Goal: Task Accomplishment & Management: Complete application form

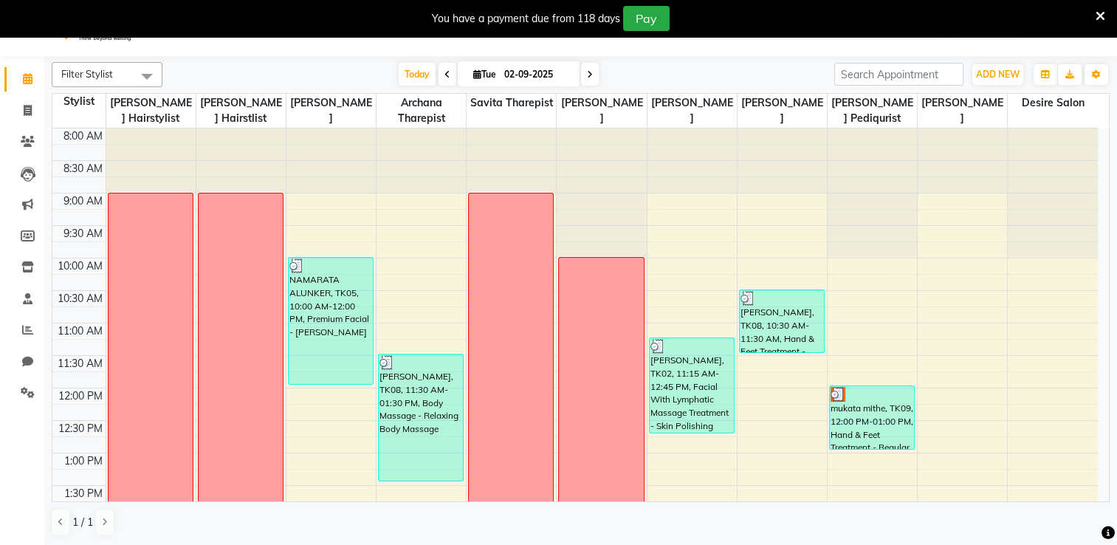
scroll to position [527, 0]
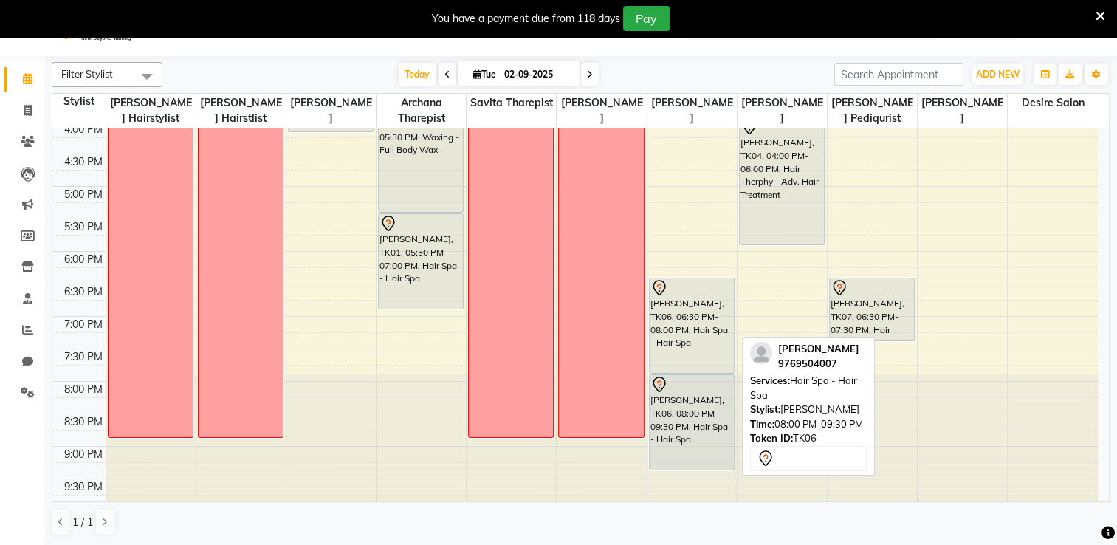
click at [662, 436] on div "[PERSON_NAME], TK06, 08:00 PM-09:30 PM, Hair Spa - Hair Spa" at bounding box center [692, 422] width 84 height 95
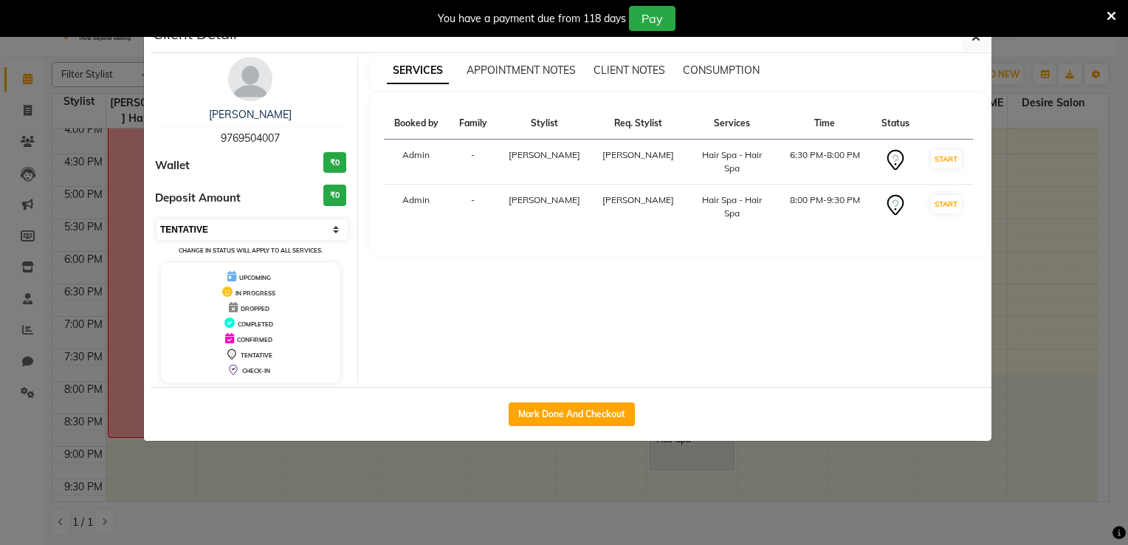
click at [332, 230] on select "Select IN SERVICE CONFIRMED TENTATIVE CHECK IN MARK DONE DROPPED UPCOMING" at bounding box center [252, 229] width 191 height 21
select select "2"
click at [157, 219] on select "Select IN SERVICE CONFIRMED TENTATIVE CHECK IN MARK DONE DROPPED UPCOMING" at bounding box center [252, 229] width 191 height 21
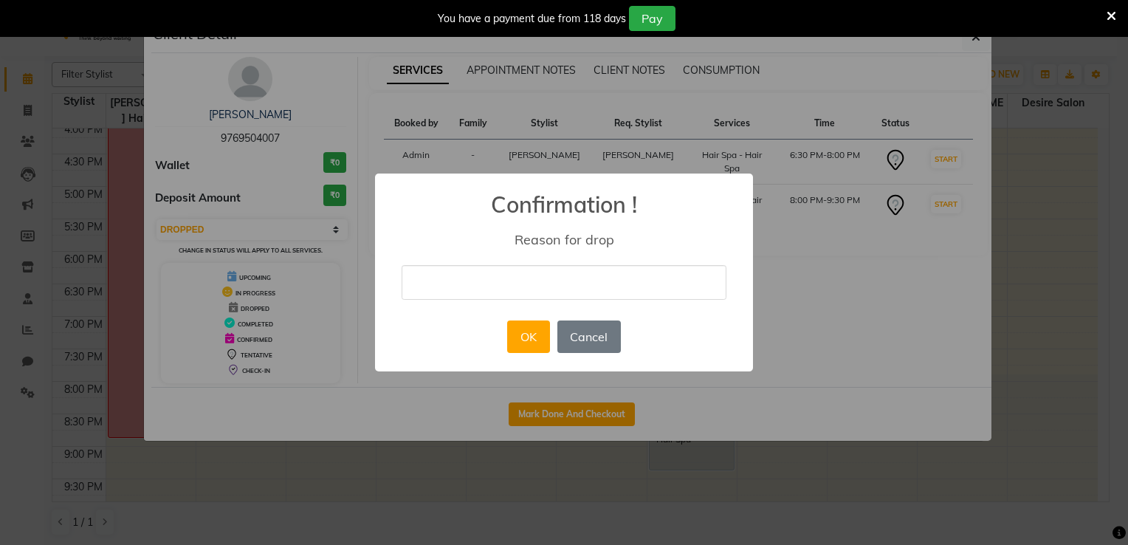
click at [414, 273] on input "text" at bounding box center [564, 282] width 325 height 35
type input "she will call and take the appointment"
click at [524, 330] on button "OK" at bounding box center [528, 336] width 42 height 32
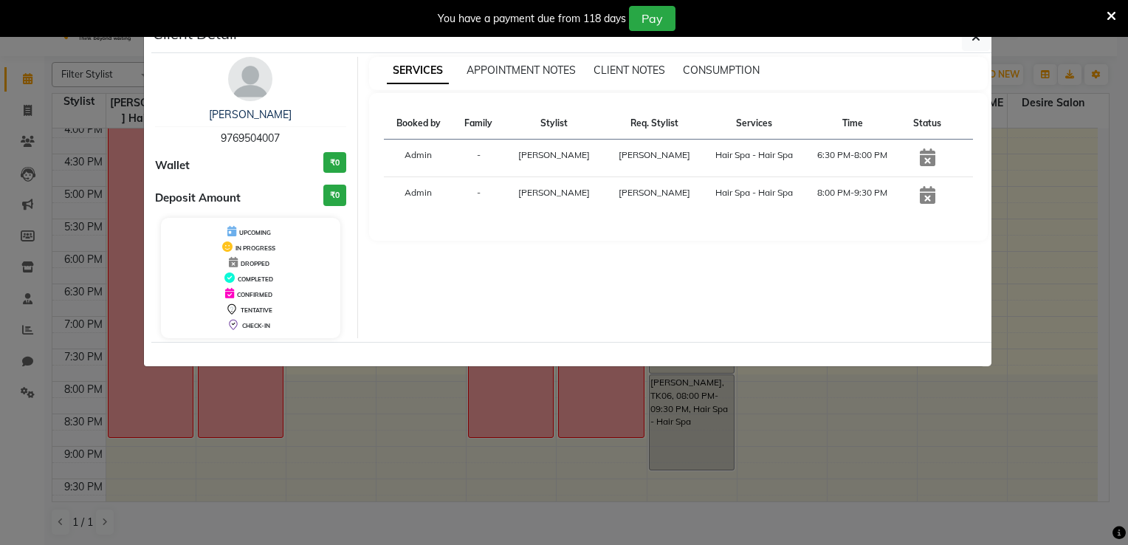
click at [926, 157] on icon at bounding box center [928, 157] width 16 height 18
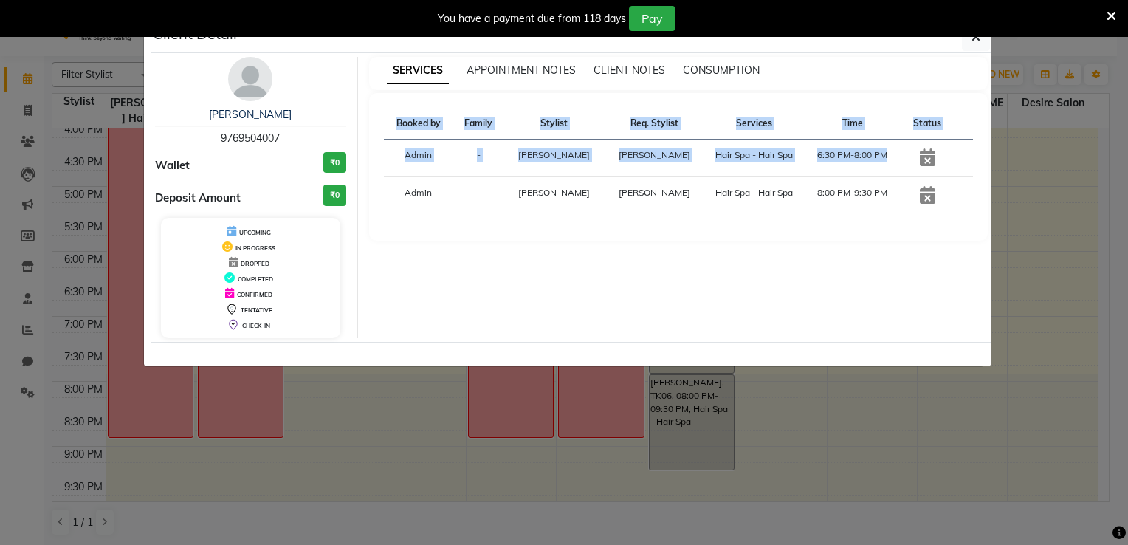
drag, startPoint x: 926, startPoint y: 157, endPoint x: 1018, endPoint y: 202, distance: 102.4
click at [1018, 202] on ngb-modal-window "Client Detail shilpa shinde 9769504007 Wallet ₹0 Deposit Amount ₹0 UPCOMING IN …" at bounding box center [564, 272] width 1128 height 545
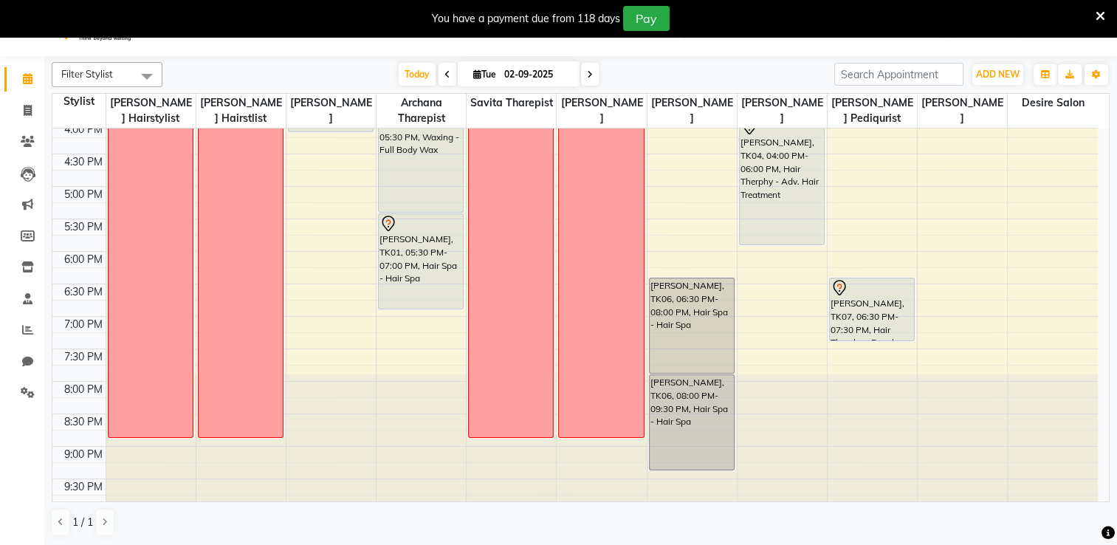
scroll to position [200, 0]
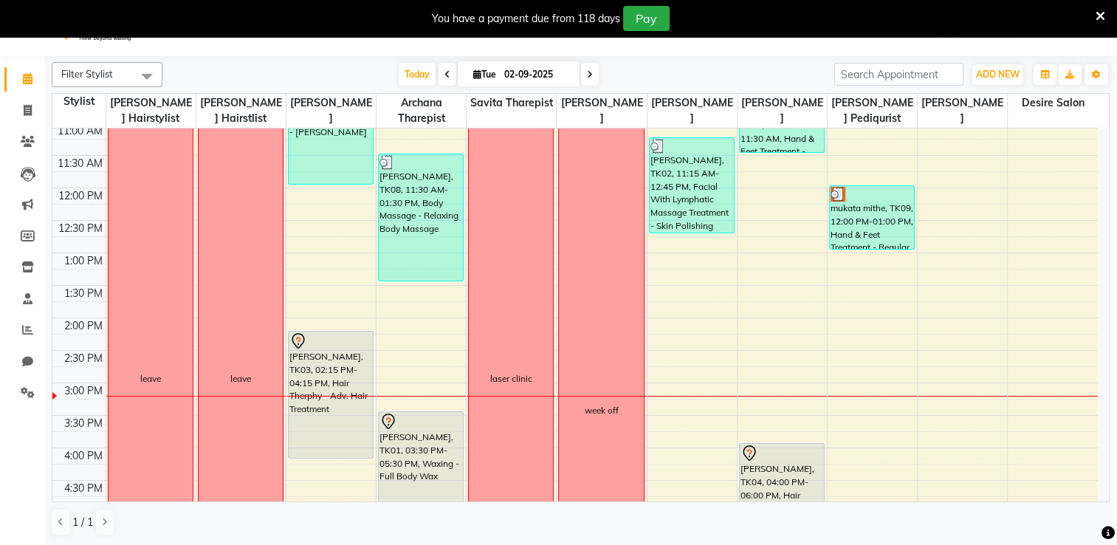
click at [1063, 155] on div "8:00 AM 8:30 AM 9:00 AM 9:30 AM 10:00 AM 10:30 AM 11:00 AM 11:30 AM 12:00 PM 12…" at bounding box center [575, 382] width 1046 height 909
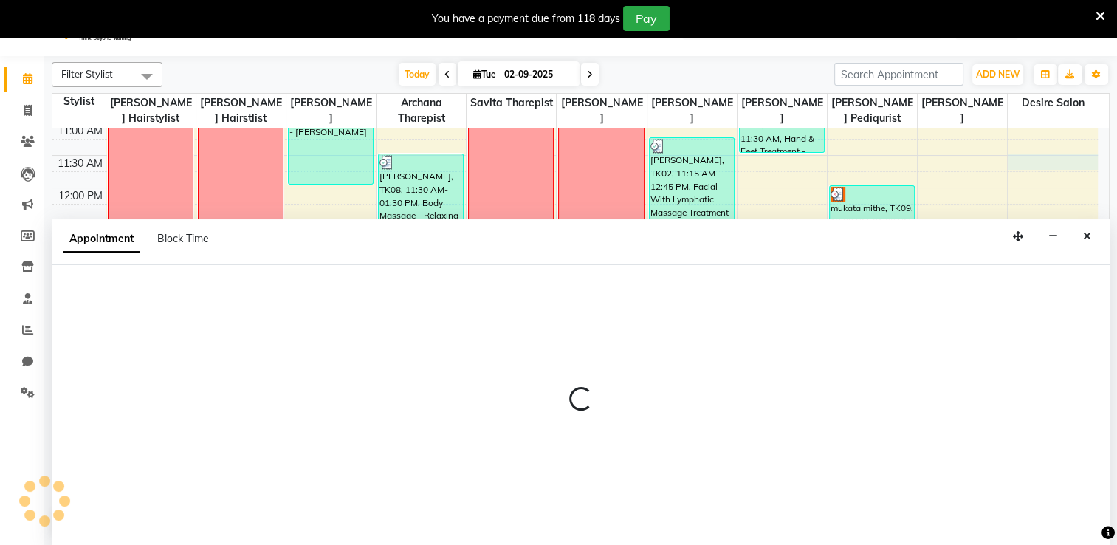
scroll to position [37, 0]
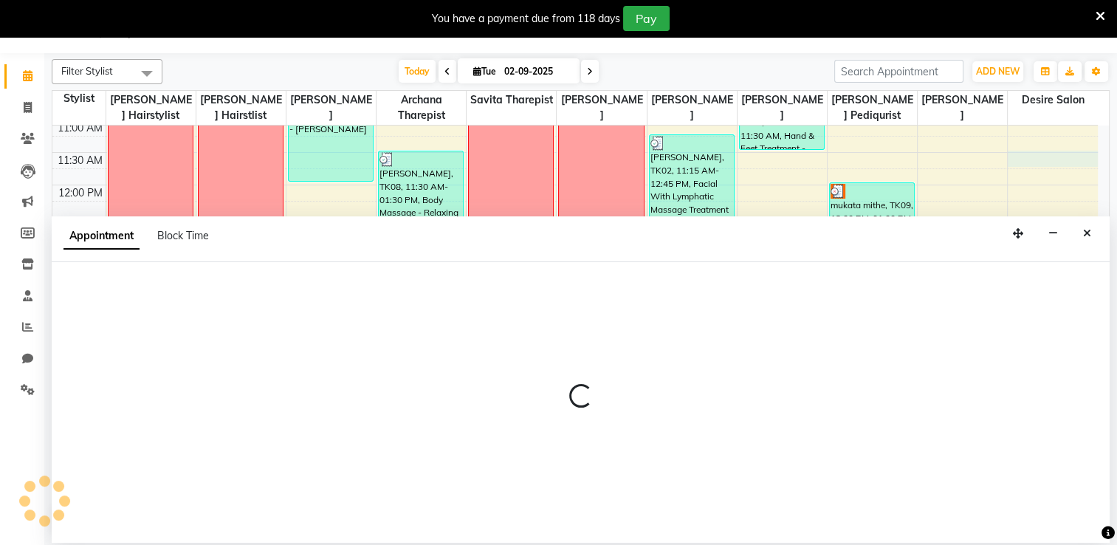
select select "86566"
select select "690"
select select "tentative"
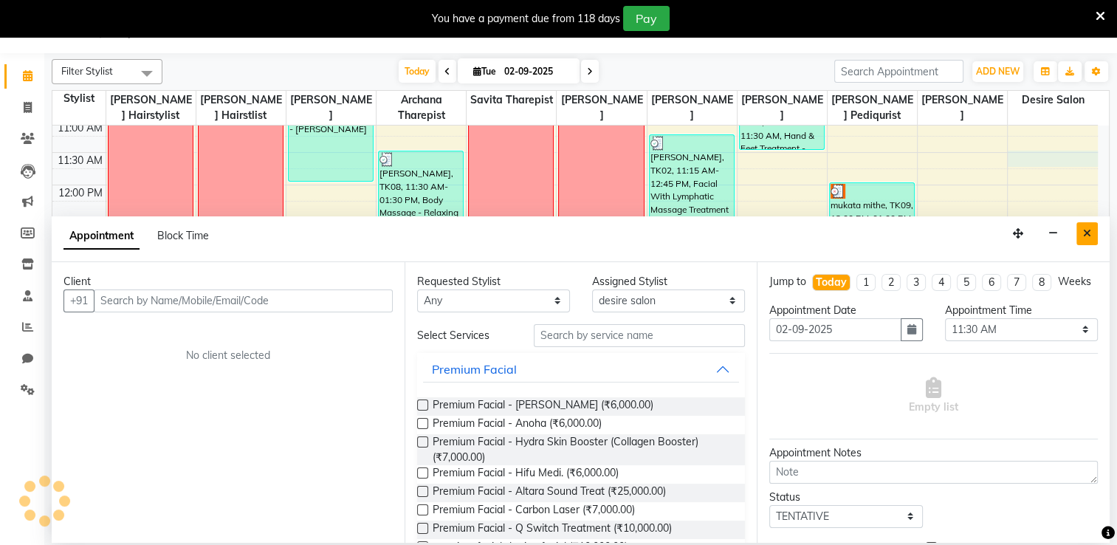
click at [1088, 231] on icon "Close" at bounding box center [1087, 233] width 8 height 10
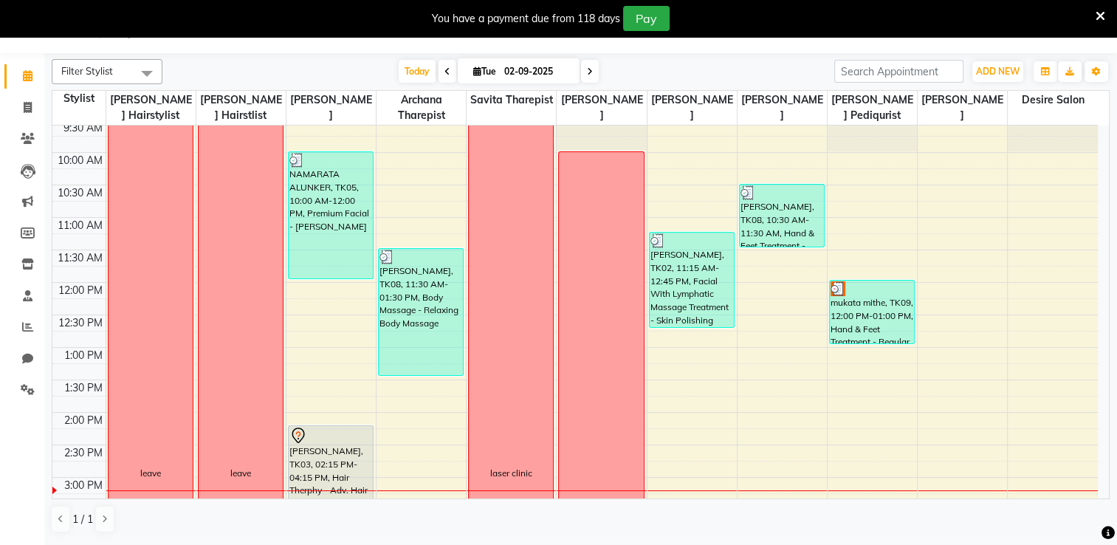
scroll to position [100, 0]
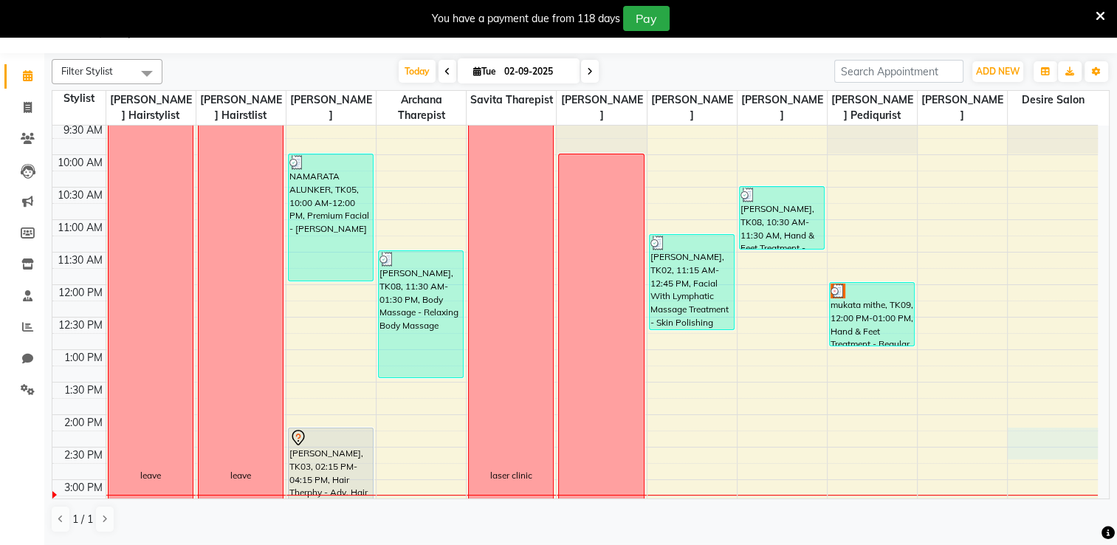
drag, startPoint x: 1103, startPoint y: 298, endPoint x: 1016, endPoint y: 442, distance: 168.3
click at [1016, 442] on div "8:00 AM 8:30 AM 9:00 AM 9:30 AM 10:00 AM 10:30 AM 11:00 AM 11:30 AM 12:00 PM 12…" at bounding box center [575, 479] width 1046 height 909
select select "86566"
select select "855"
select select "tentative"
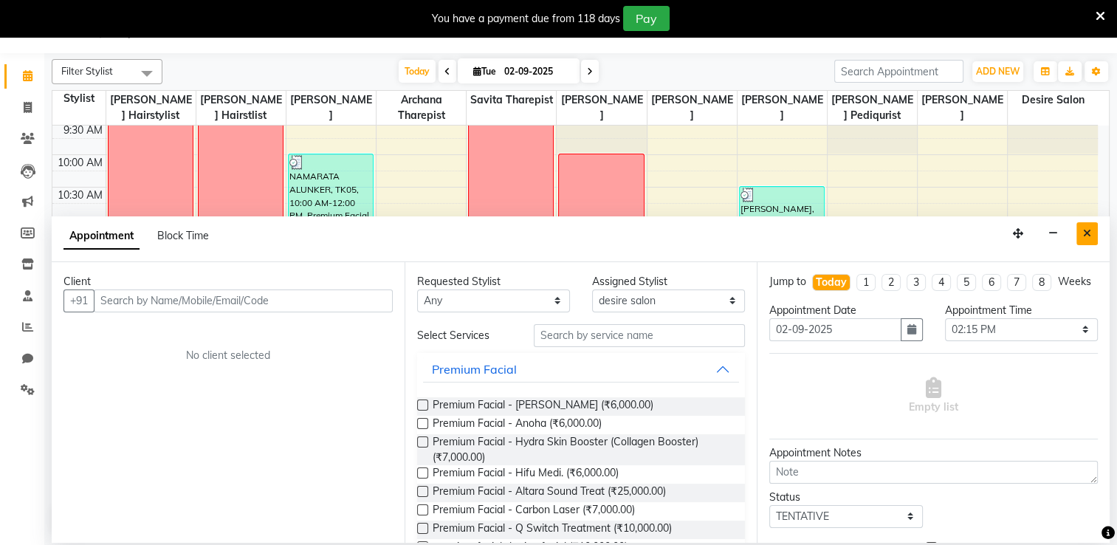
click at [1090, 228] on icon "Close" at bounding box center [1087, 233] width 8 height 10
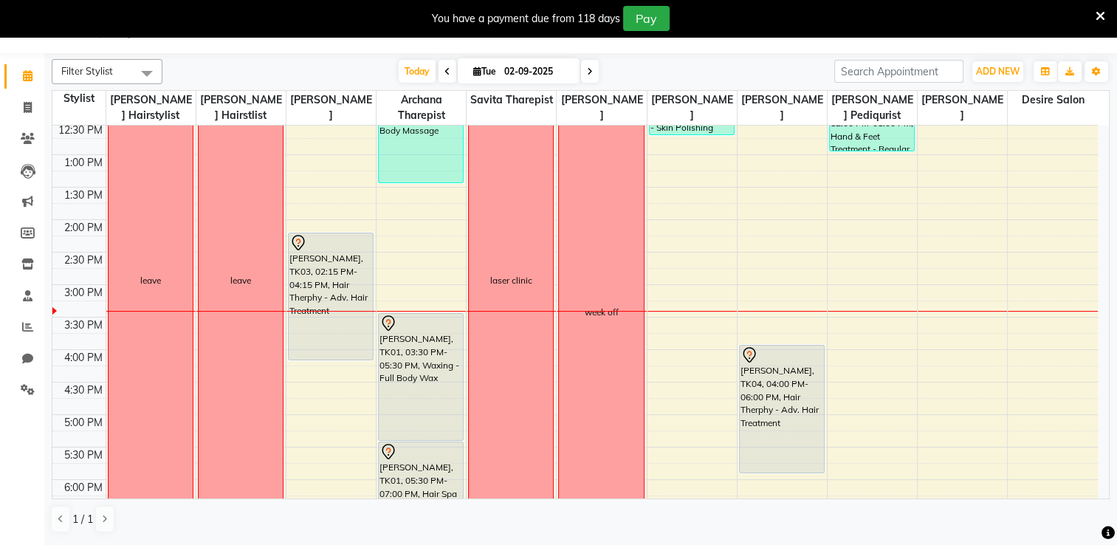
scroll to position [365, 0]
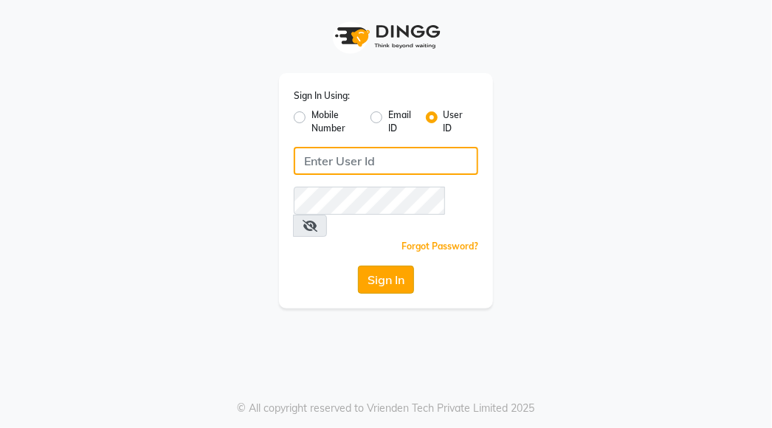
type input "desiresalon"
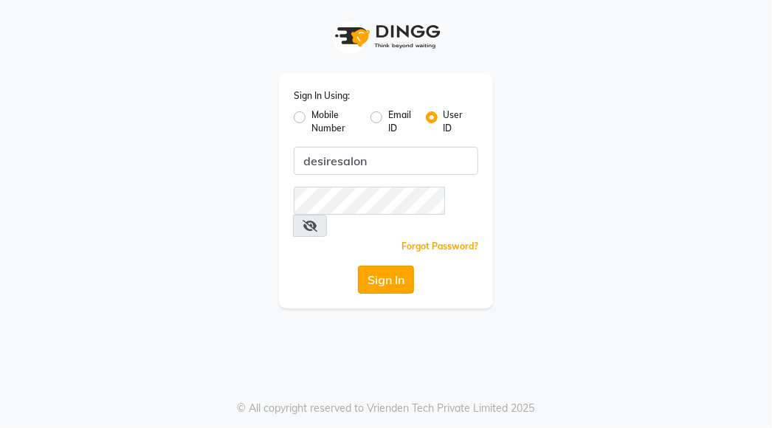
click at [387, 266] on button "Sign In" at bounding box center [386, 280] width 56 height 28
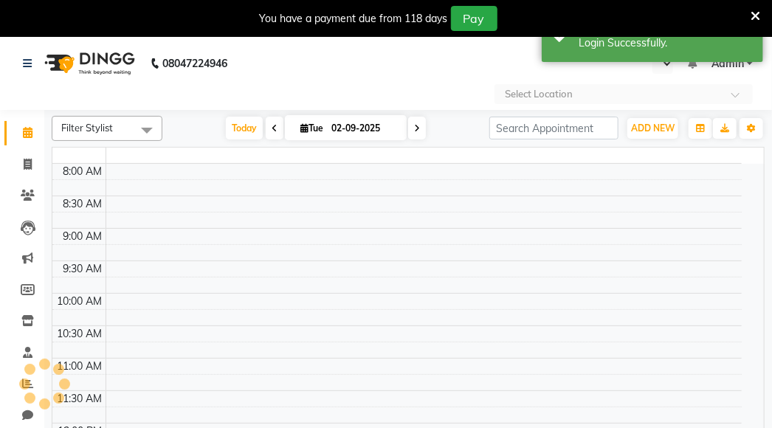
select select "en"
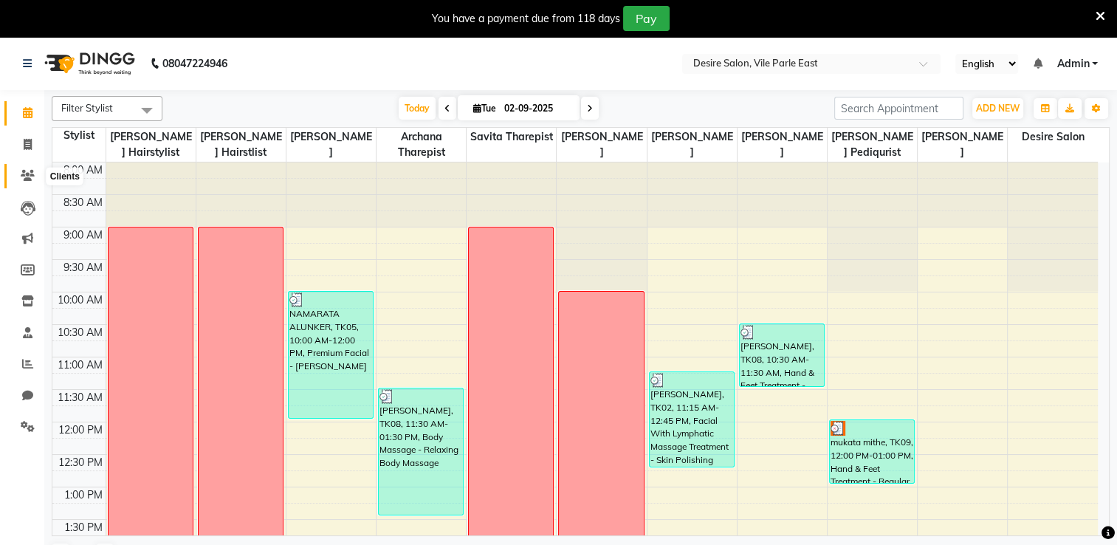
click at [32, 177] on icon at bounding box center [28, 175] width 14 height 11
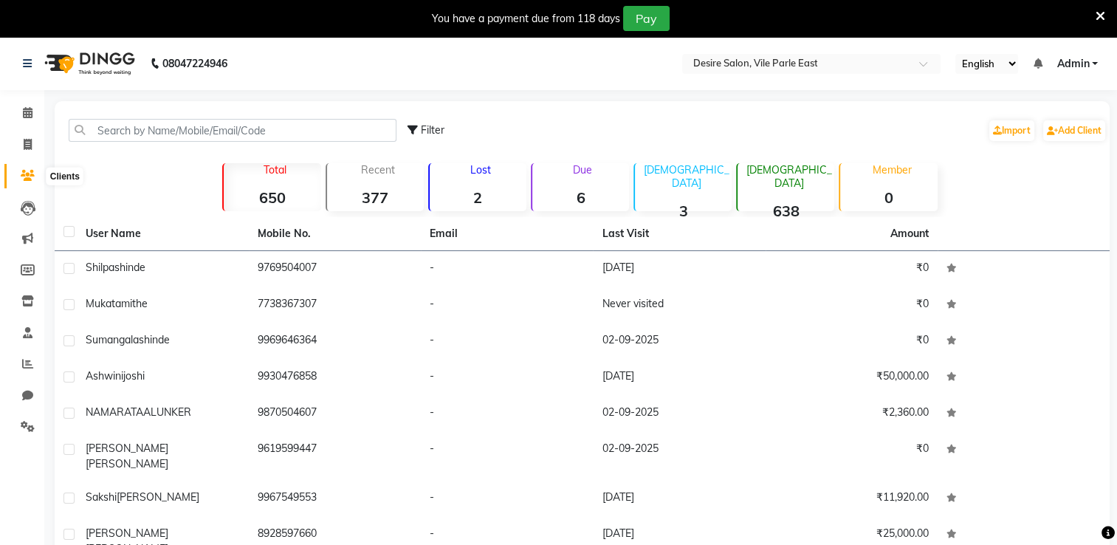
click at [30, 173] on icon at bounding box center [28, 175] width 14 height 11
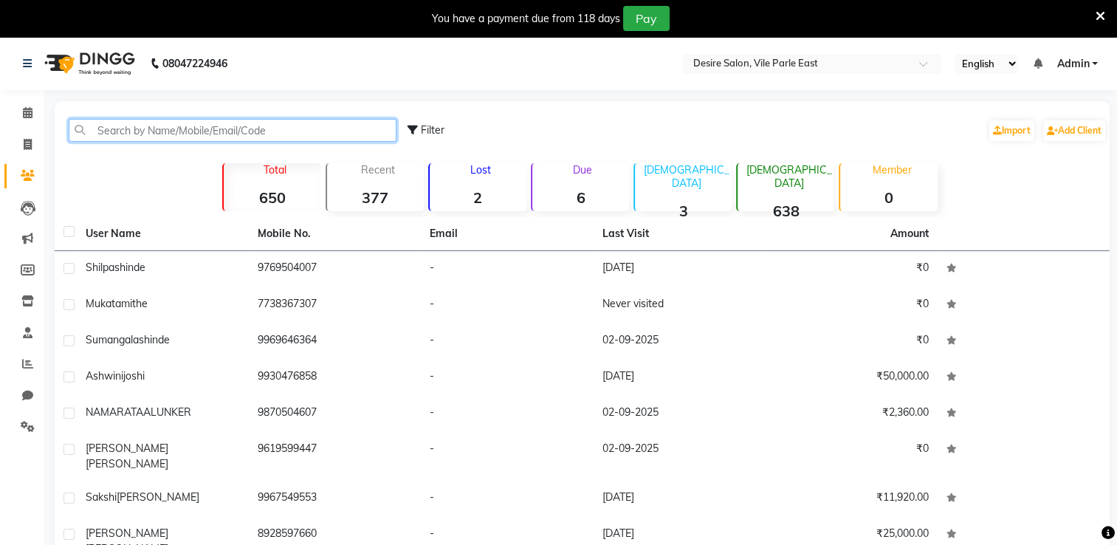
click at [151, 138] on input "text" at bounding box center [233, 130] width 328 height 23
click at [179, 131] on input "text" at bounding box center [233, 130] width 328 height 23
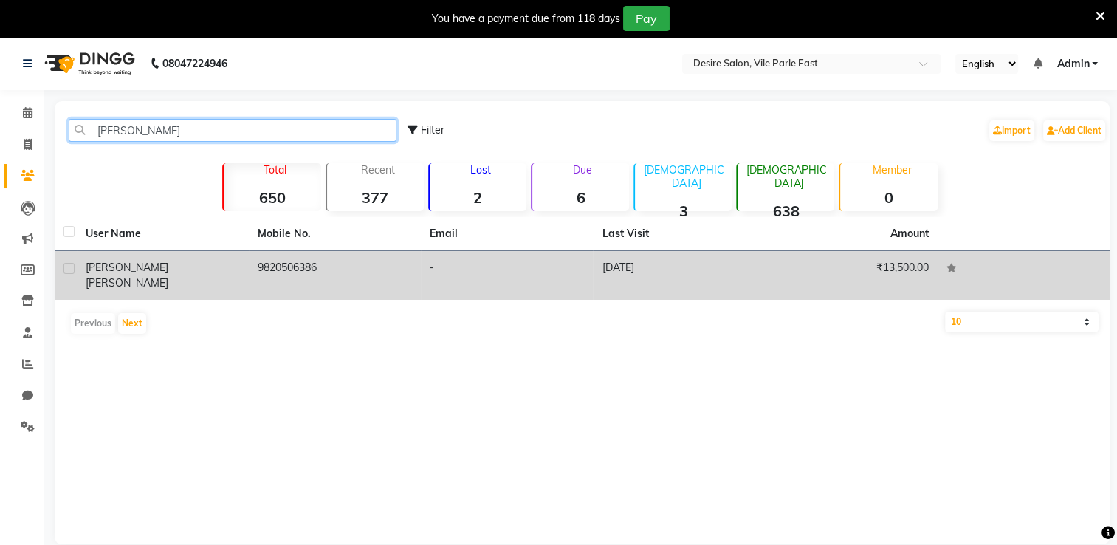
type input "[PERSON_NAME]"
click at [108, 255] on td "[PERSON_NAME]" at bounding box center [163, 275] width 172 height 49
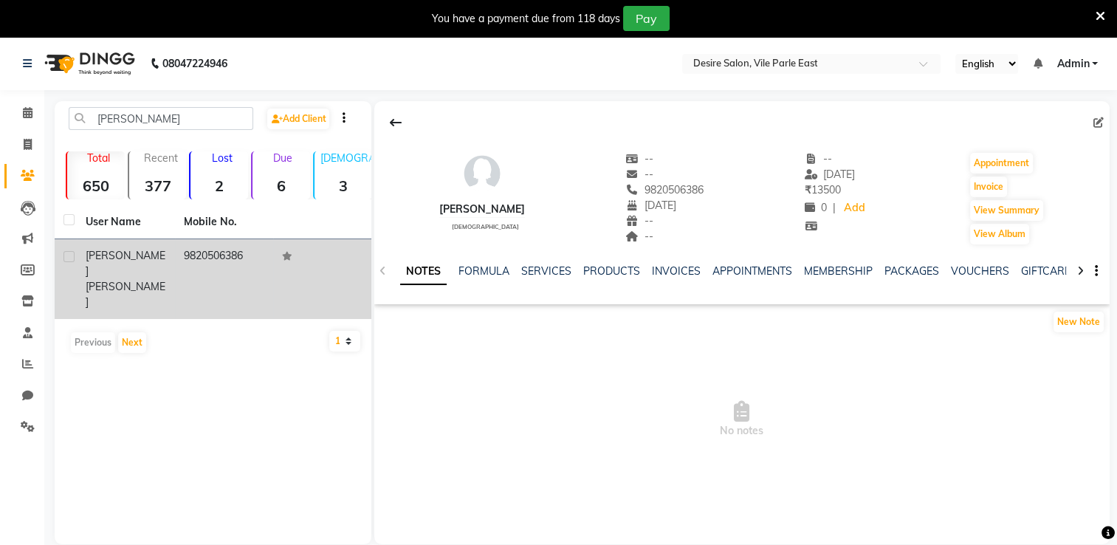
click at [100, 255] on span "[PERSON_NAME]" at bounding box center [126, 263] width 80 height 29
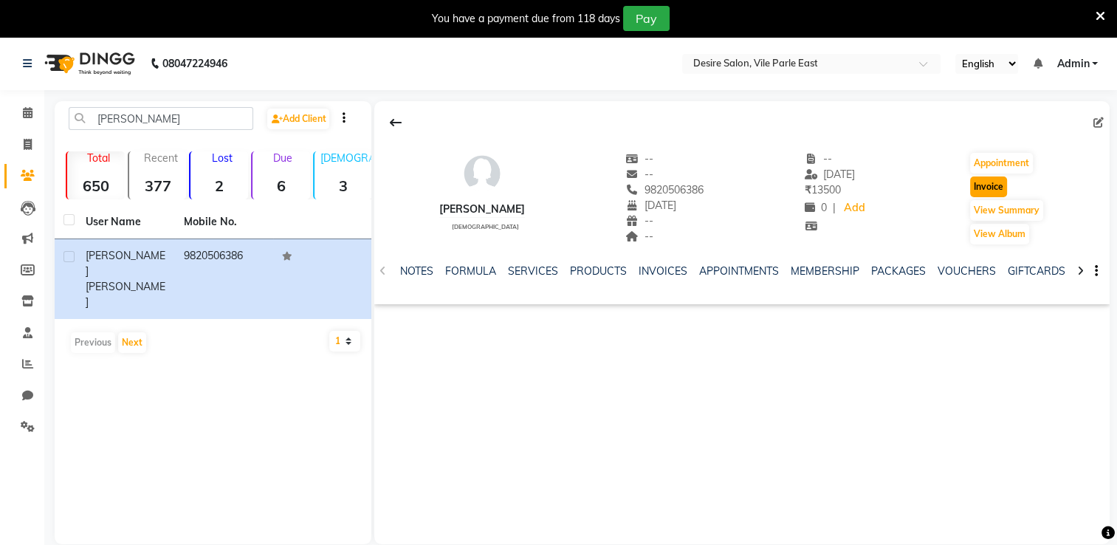
click at [772, 185] on button "Invoice" at bounding box center [988, 186] width 37 height 21
select select "service"
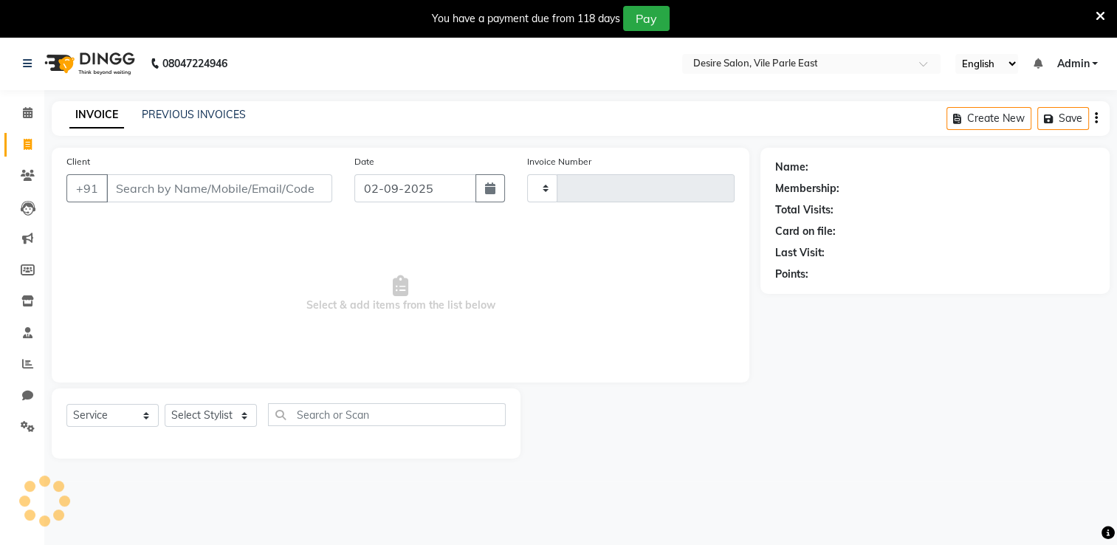
type input "0677"
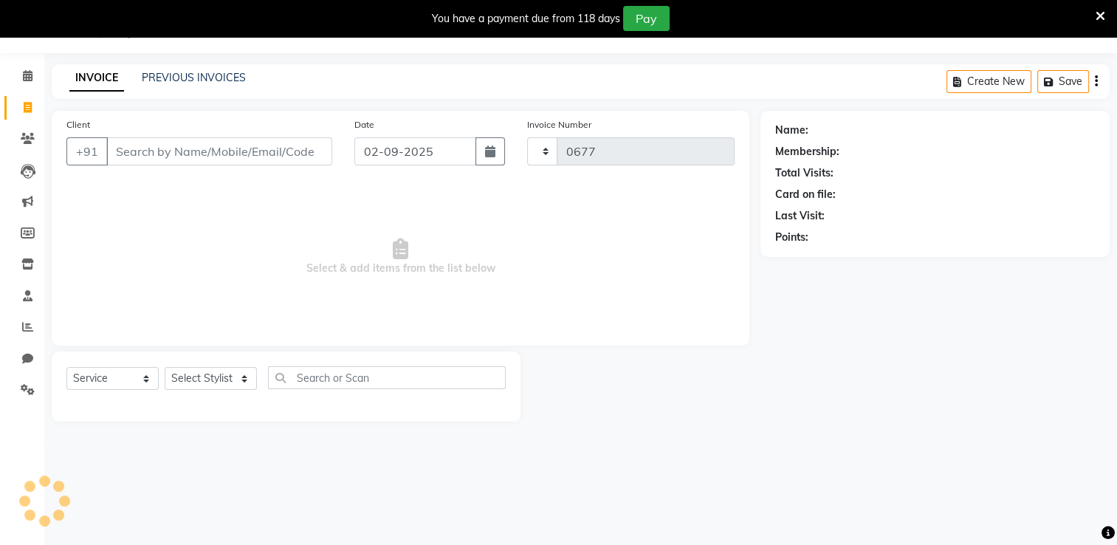
select select "8076"
type input "9820506386"
select select "1: Object"
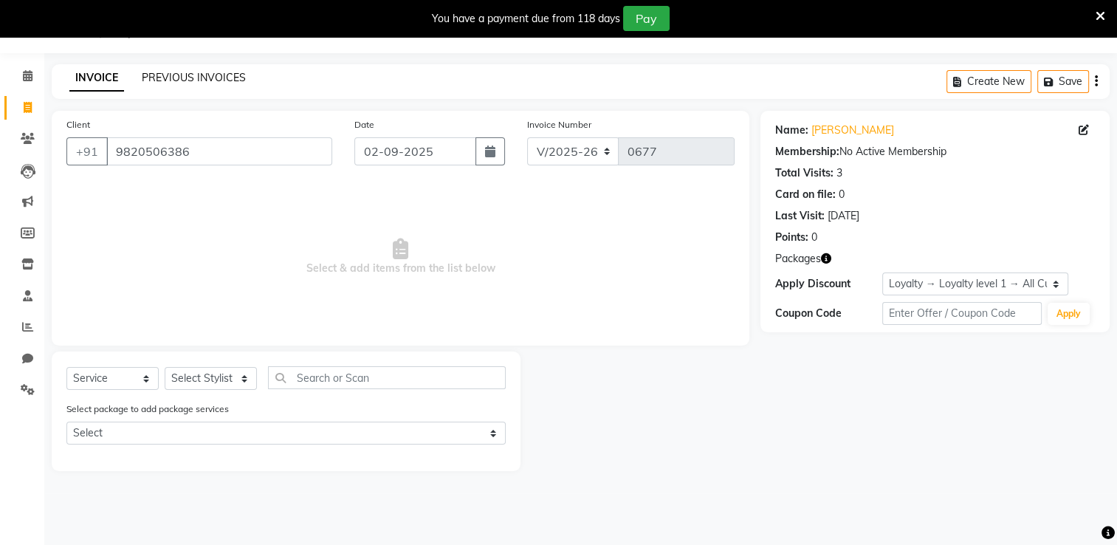
click at [218, 72] on link "PREVIOUS INVOICES" at bounding box center [194, 77] width 104 height 13
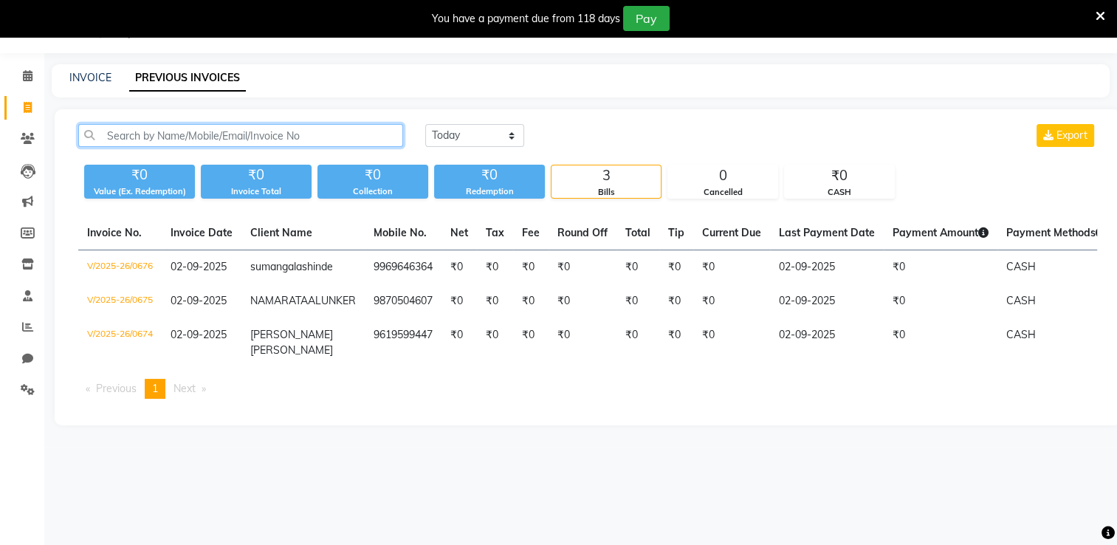
click at [133, 137] on input "text" at bounding box center [240, 135] width 325 height 23
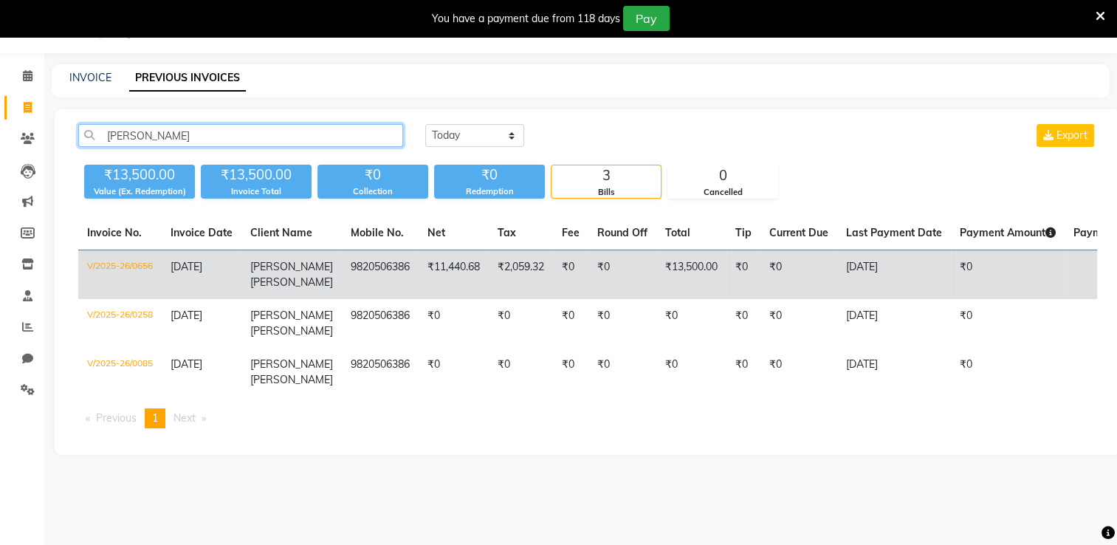
type input "[PERSON_NAME]"
click at [419, 265] on td "₹11,440.68" at bounding box center [454, 274] width 70 height 49
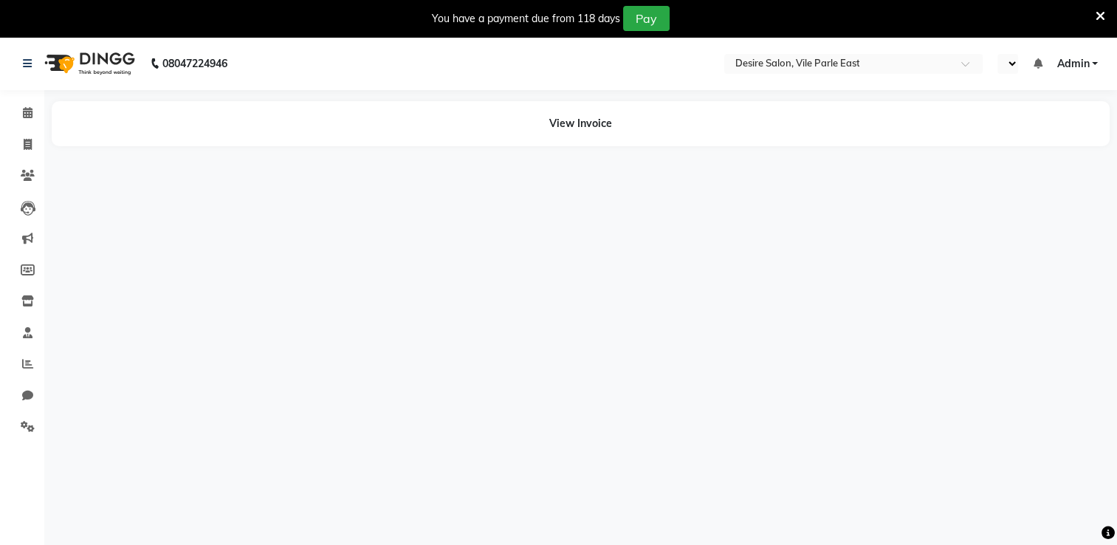
select select "en"
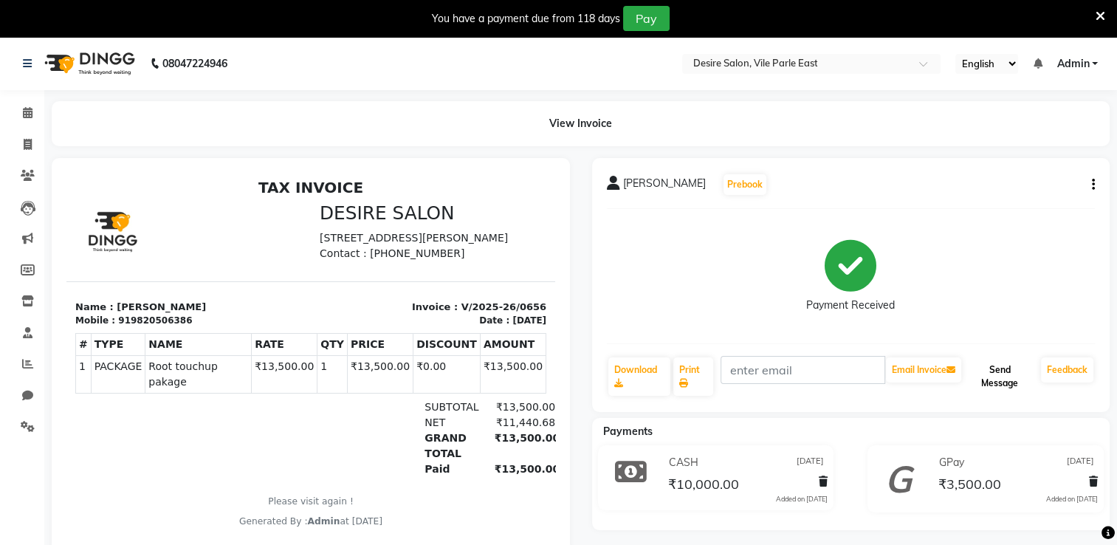
click at [1018, 381] on button "Send Message" at bounding box center [999, 376] width 71 height 38
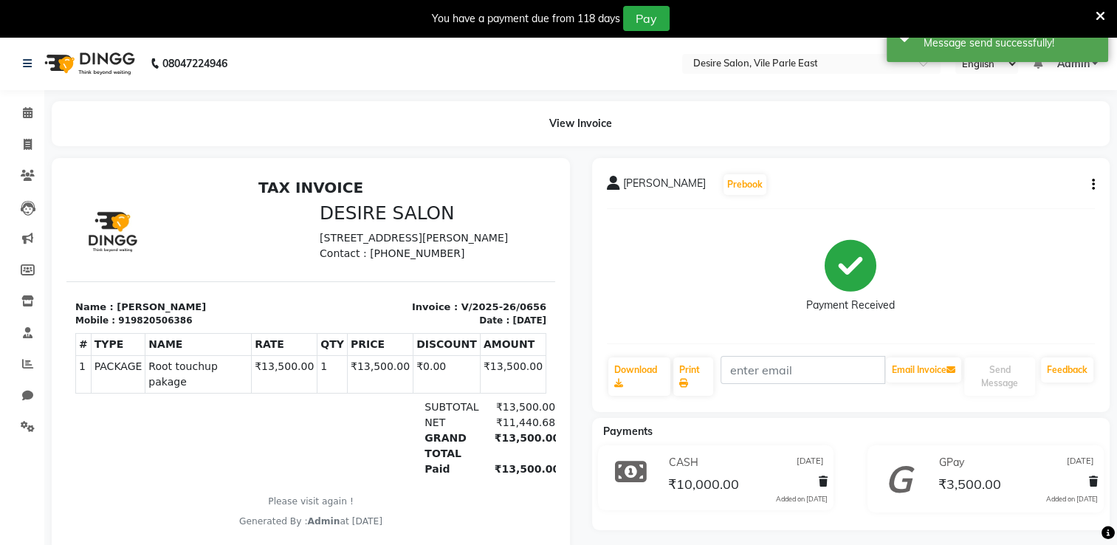
drag, startPoint x: 1125, startPoint y: 481, endPoint x: 1013, endPoint y: 219, distance: 284.9
click at [1013, 219] on div "Shailja Shah Prebook Payment Received Download Print Email Invoice Send Message…" at bounding box center [851, 285] width 518 height 254
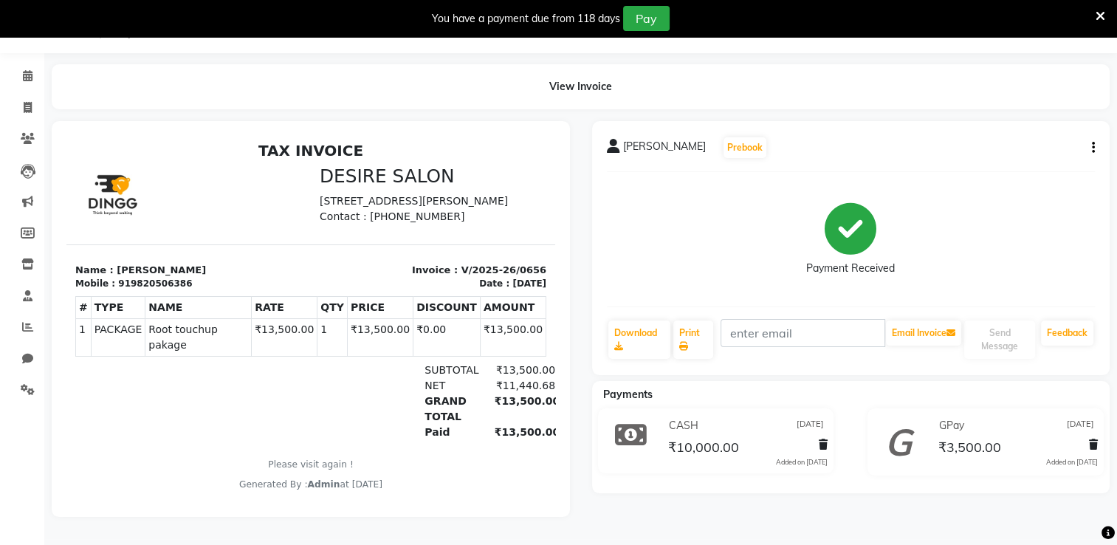
scroll to position [41, 0]
click at [28, 72] on icon at bounding box center [28, 75] width 10 height 11
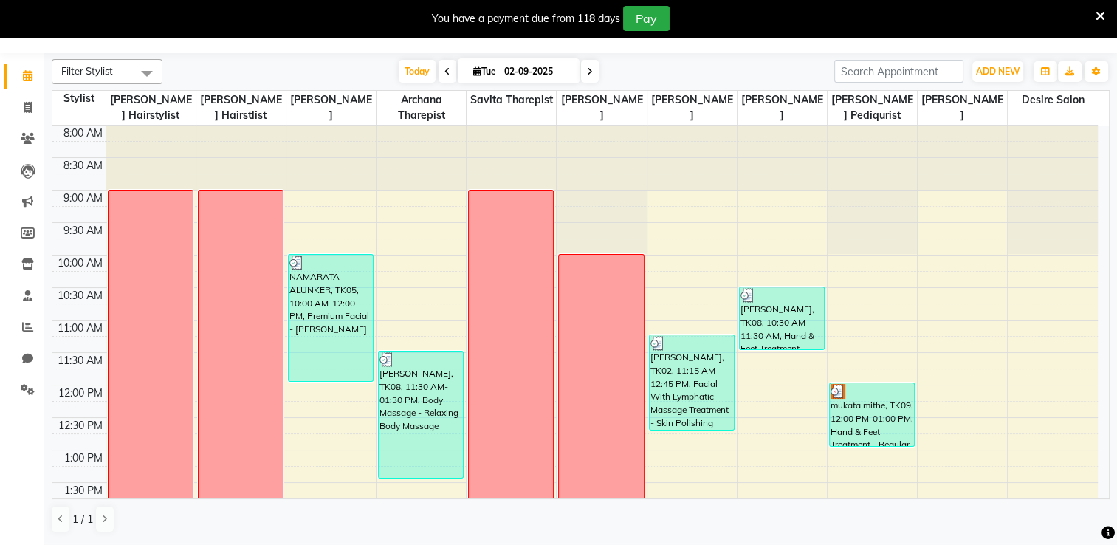
click at [566, 70] on input "02-09-2025" at bounding box center [537, 72] width 74 height 22
select select "9"
select select "2025"
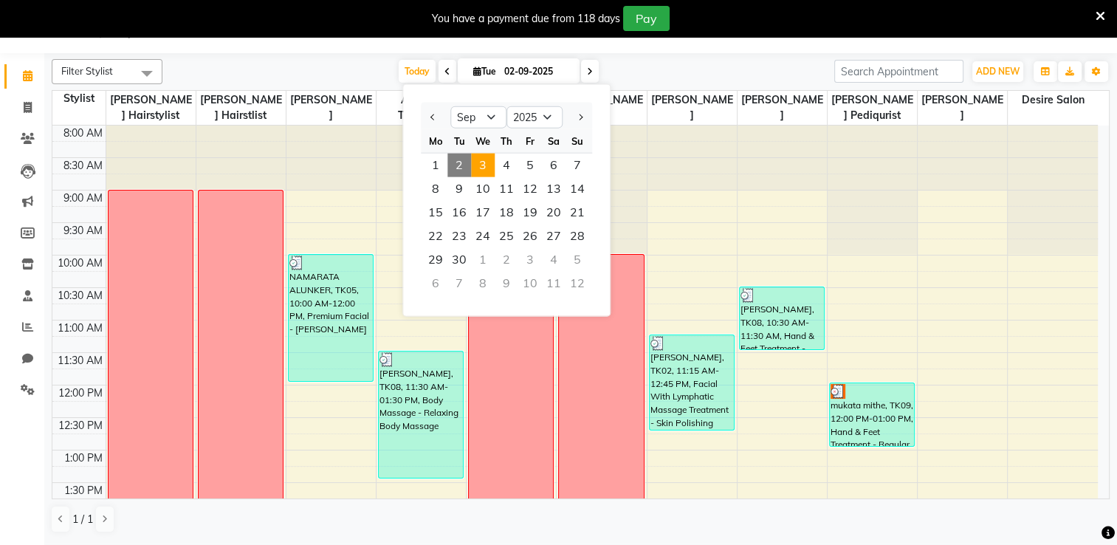
click at [477, 164] on span "3" at bounding box center [483, 166] width 24 height 24
type input "03-09-2025"
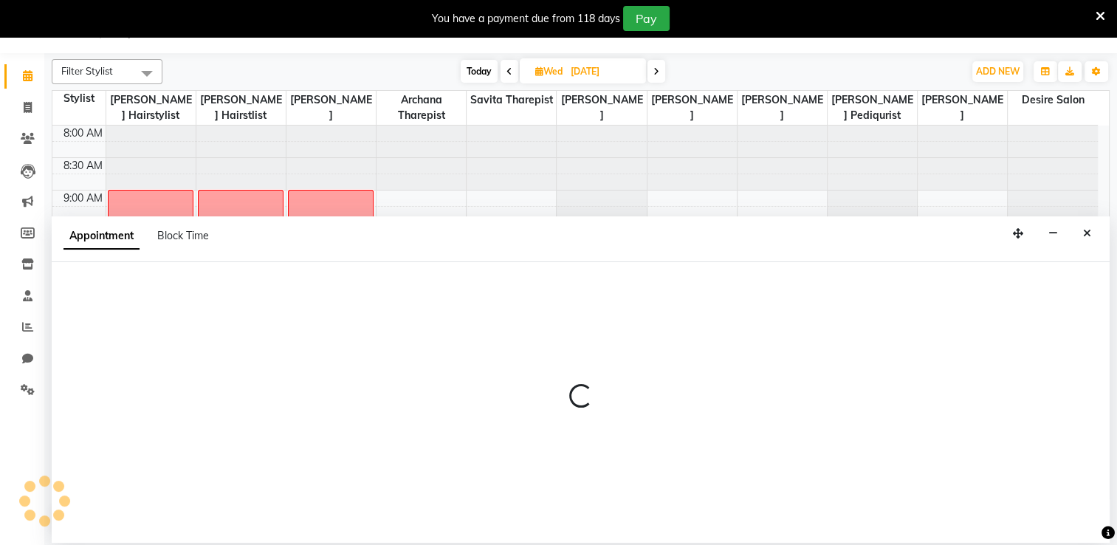
select select "75802"
select select "tentative"
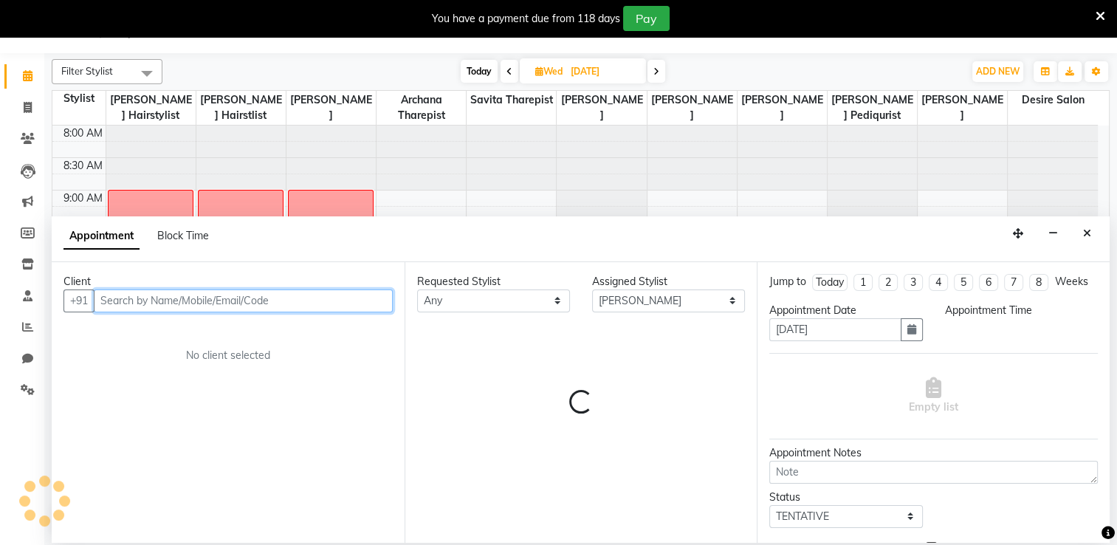
select select "660"
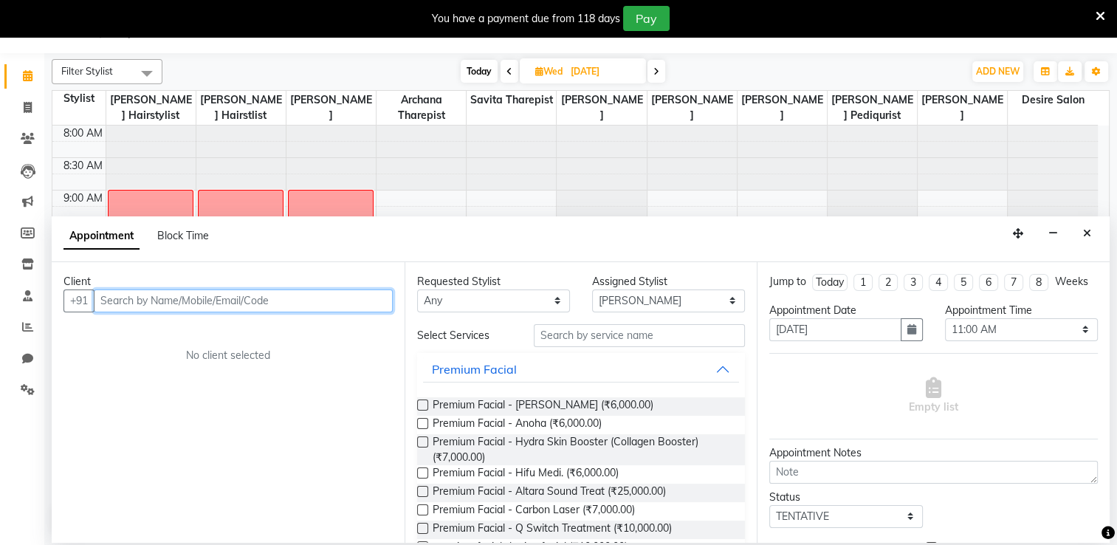
click at [224, 303] on input "text" at bounding box center [243, 300] width 299 height 23
type input "d"
type input "7777062801"
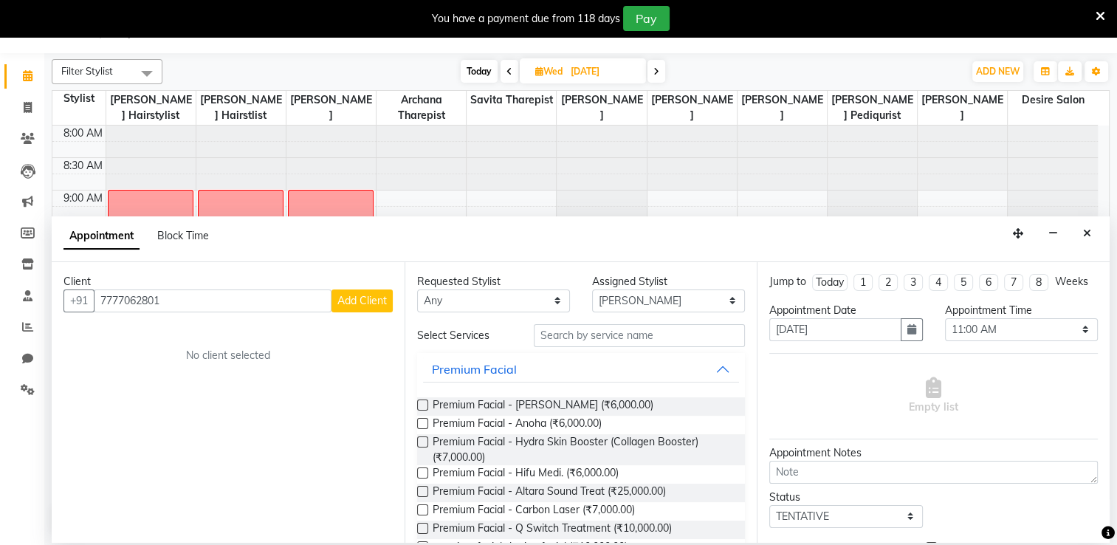
click at [360, 311] on button "Add Client" at bounding box center [362, 300] width 61 height 23
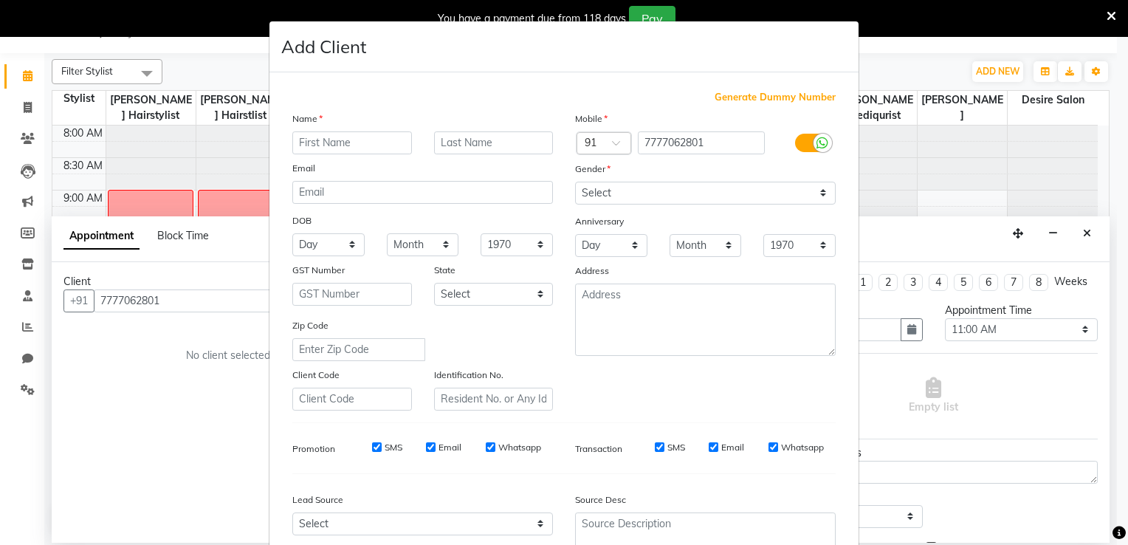
click at [325, 146] on input "text" at bounding box center [352, 142] width 120 height 23
type input "Dimple"
click at [516, 146] on input "text" at bounding box center [494, 142] width 120 height 23
type input "raul"
click at [809, 202] on select "Select Male Female Other Prefer Not To Say" at bounding box center [705, 193] width 261 height 23
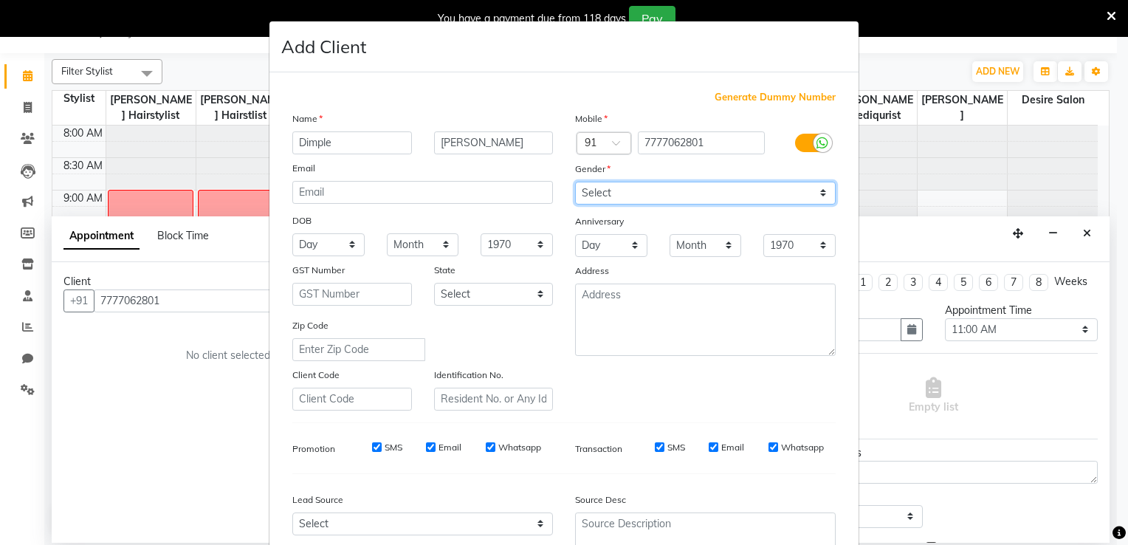
select select "[DEMOGRAPHIC_DATA]"
click at [575, 182] on select "Select Male Female Other Prefer Not To Say" at bounding box center [705, 193] width 261 height 23
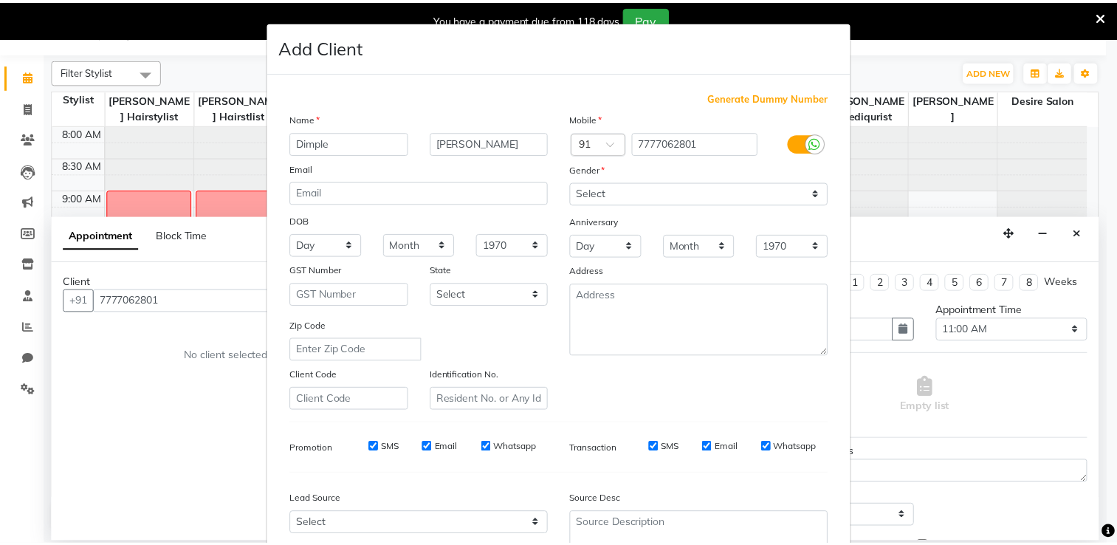
scroll to position [143, 0]
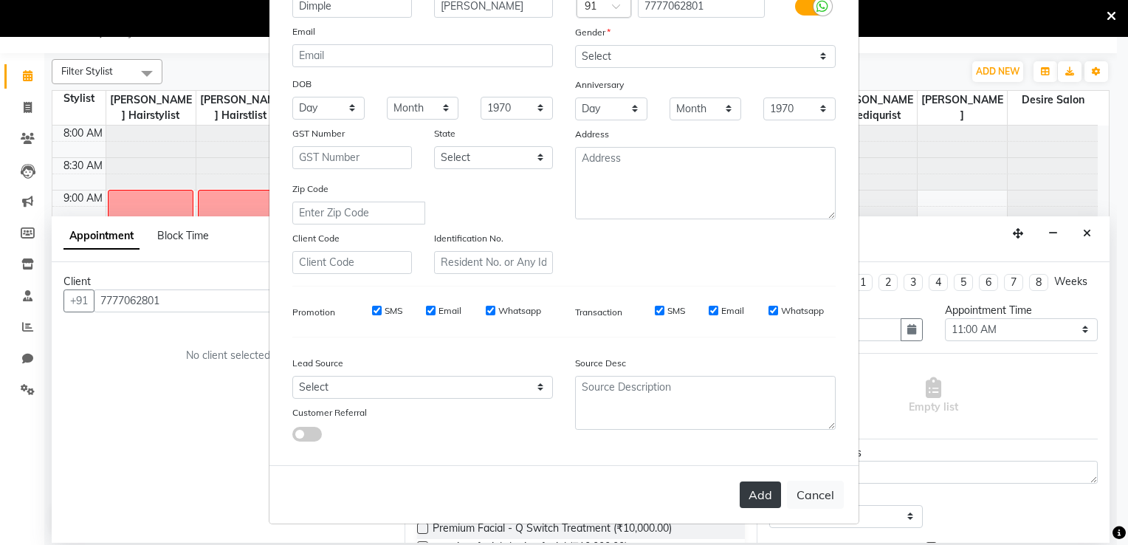
click at [764, 490] on button "Add" at bounding box center [760, 494] width 41 height 27
select select
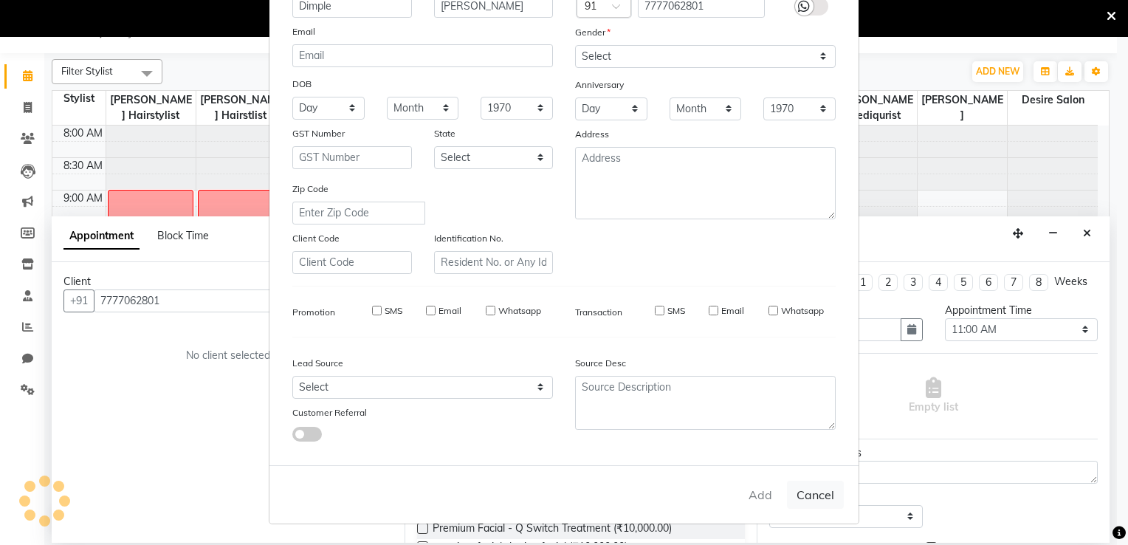
select select
checkbox input "false"
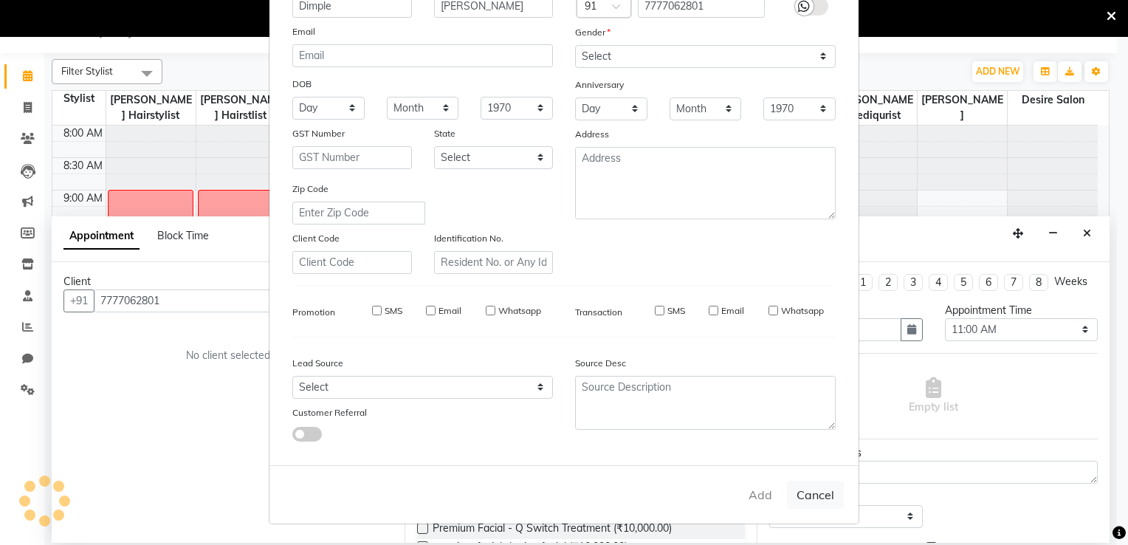
checkbox input "false"
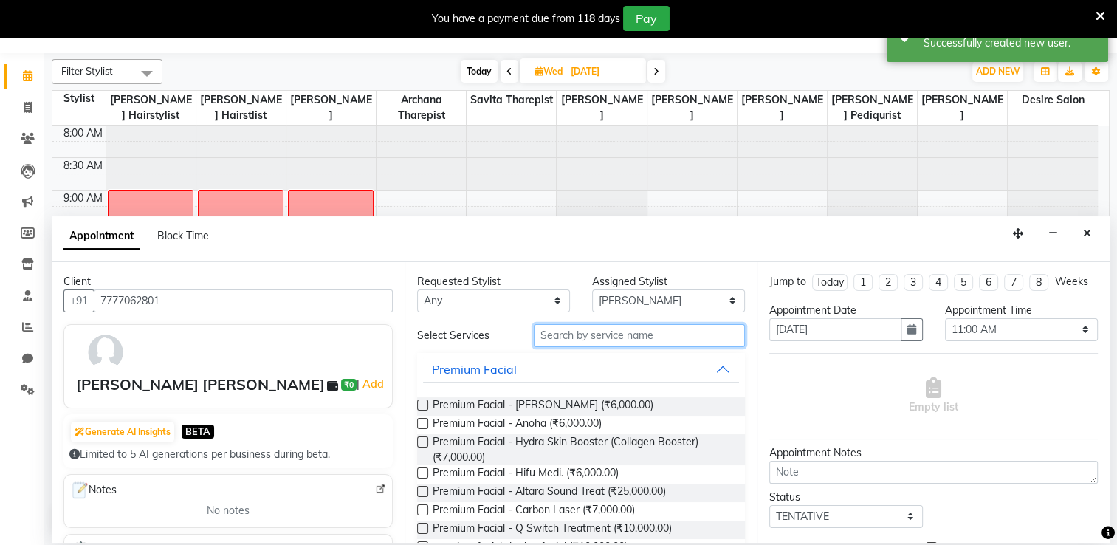
click at [613, 340] on input "text" at bounding box center [639, 335] width 211 height 23
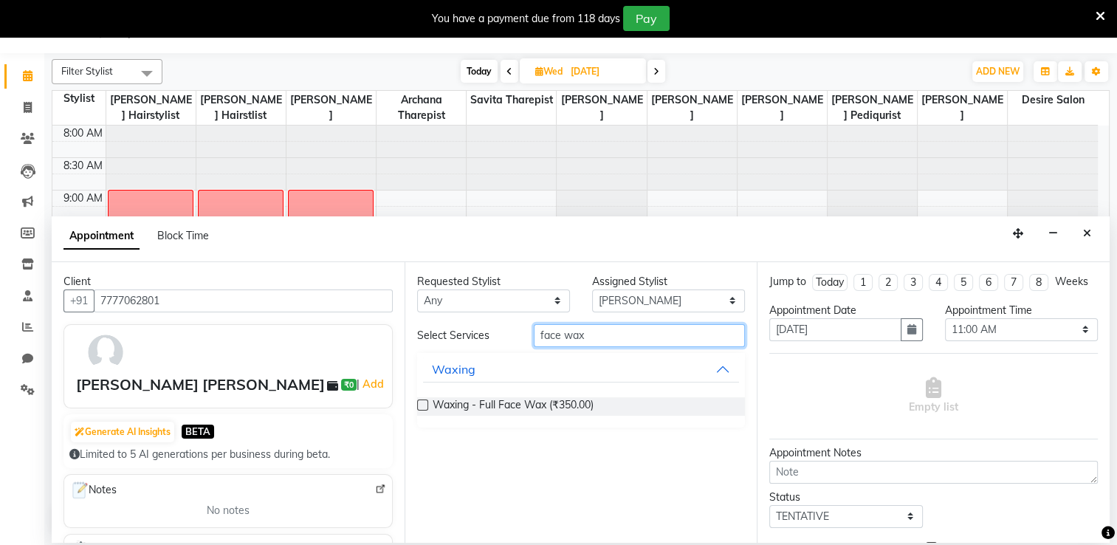
type input "face wax"
click at [421, 406] on label at bounding box center [422, 404] width 11 height 11
click at [421, 406] on input "checkbox" at bounding box center [422, 407] width 10 height 10
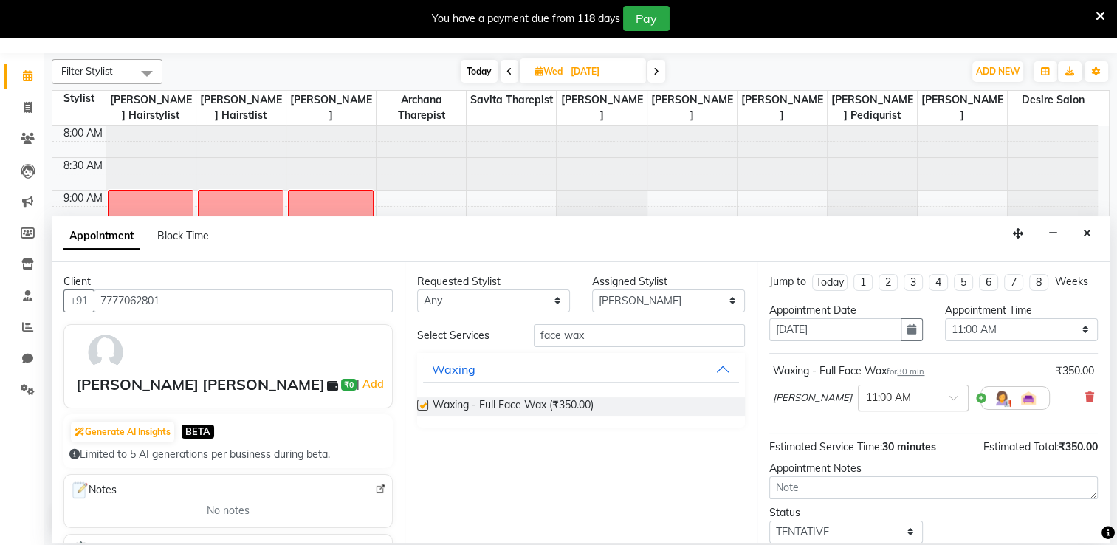
checkbox input "false"
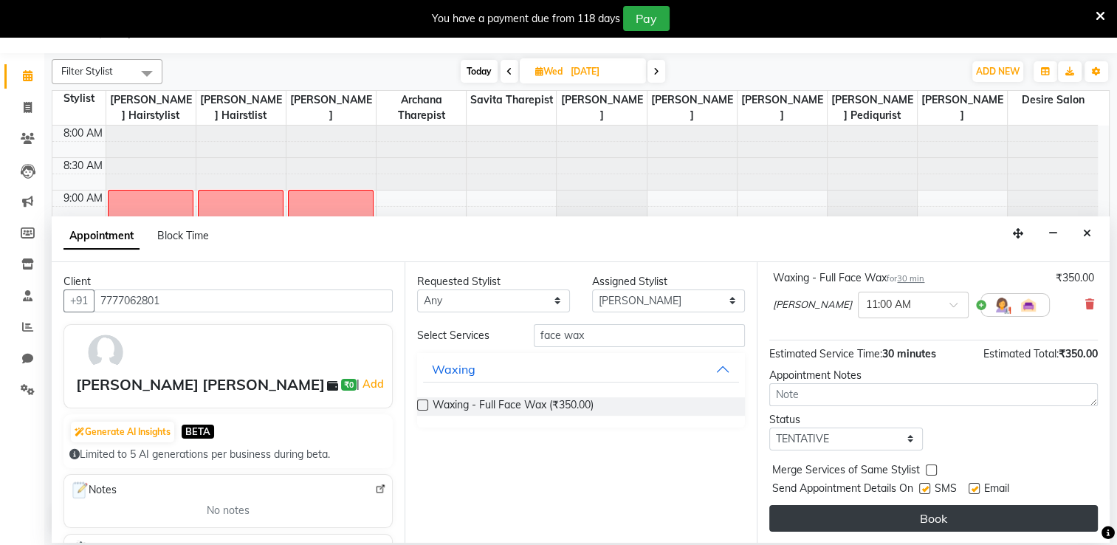
click at [1016, 515] on button "Book" at bounding box center [933, 518] width 329 height 27
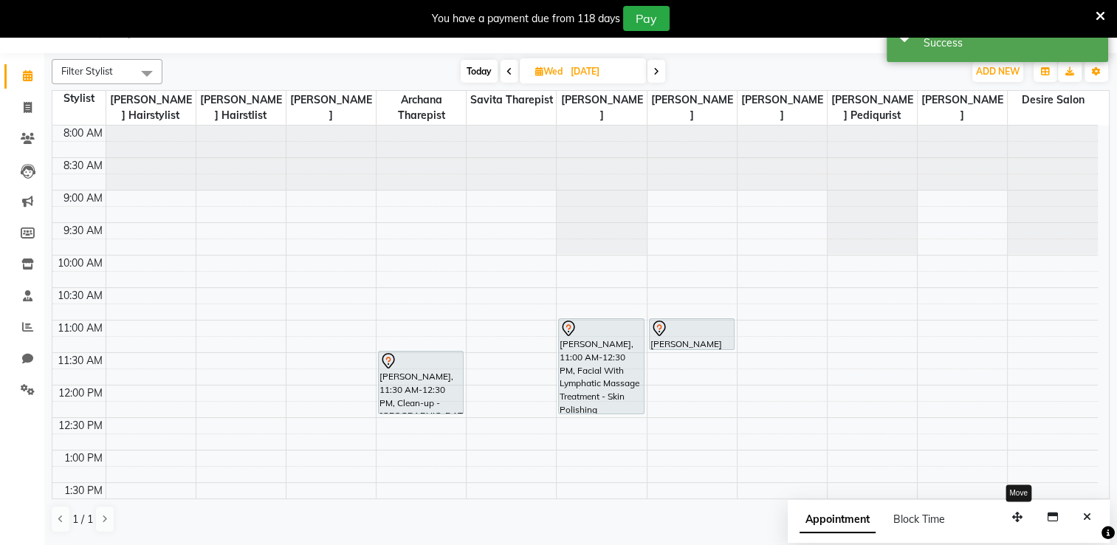
scroll to position [0, 0]
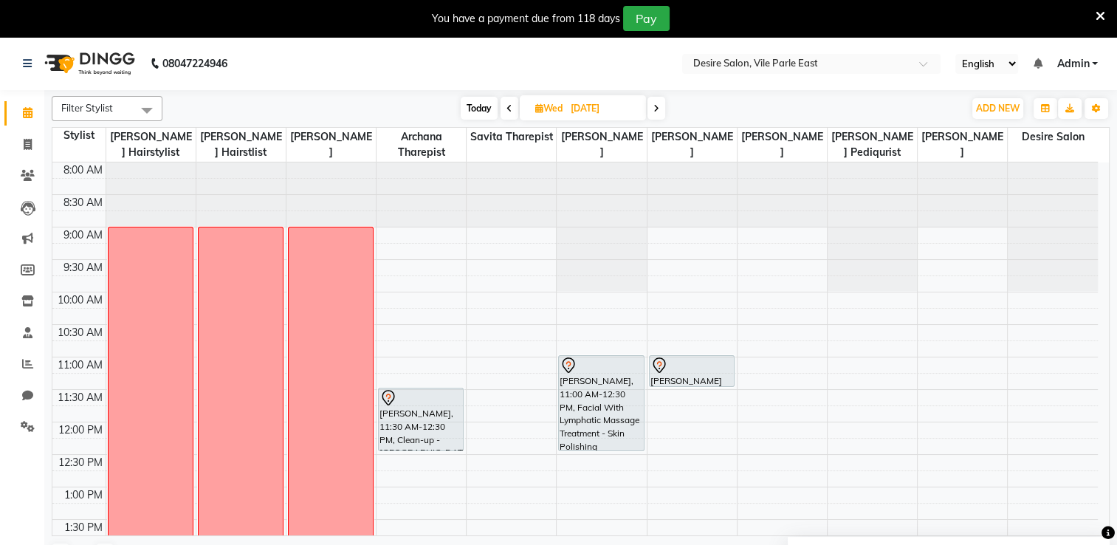
click at [508, 109] on icon at bounding box center [510, 108] width 6 height 9
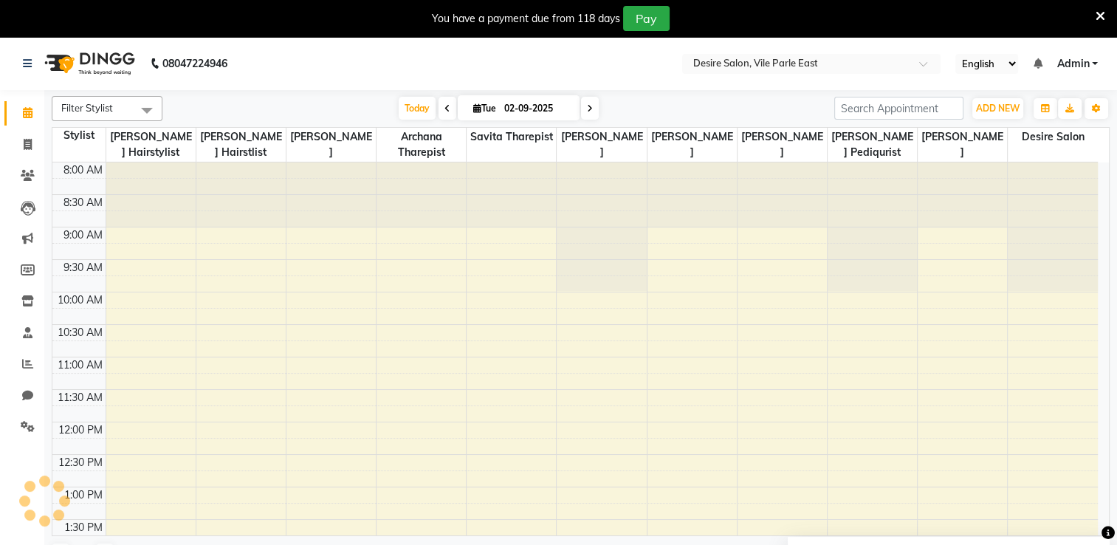
scroll to position [451, 0]
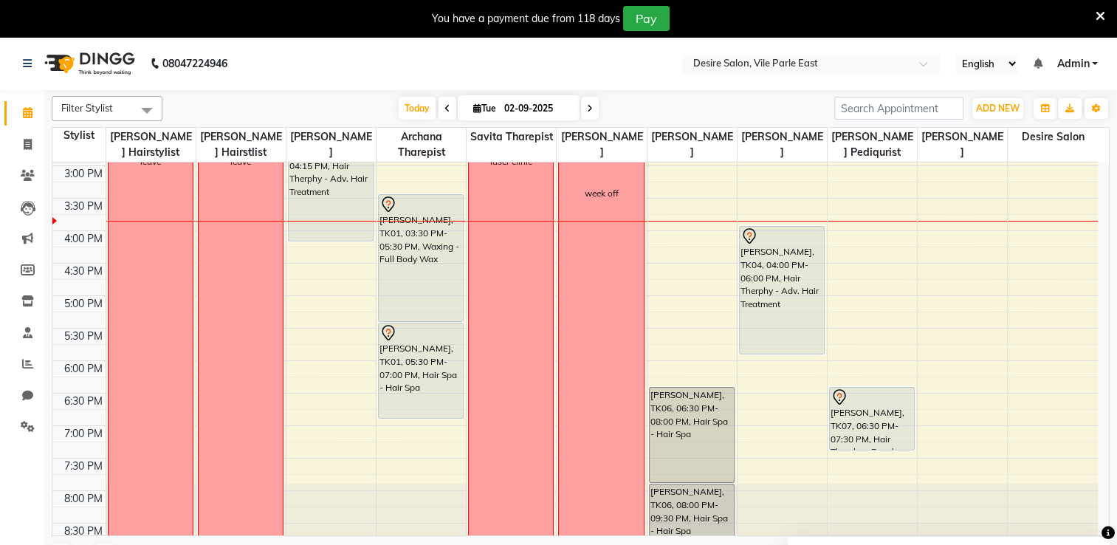
click at [590, 107] on icon at bounding box center [590, 108] width 6 height 9
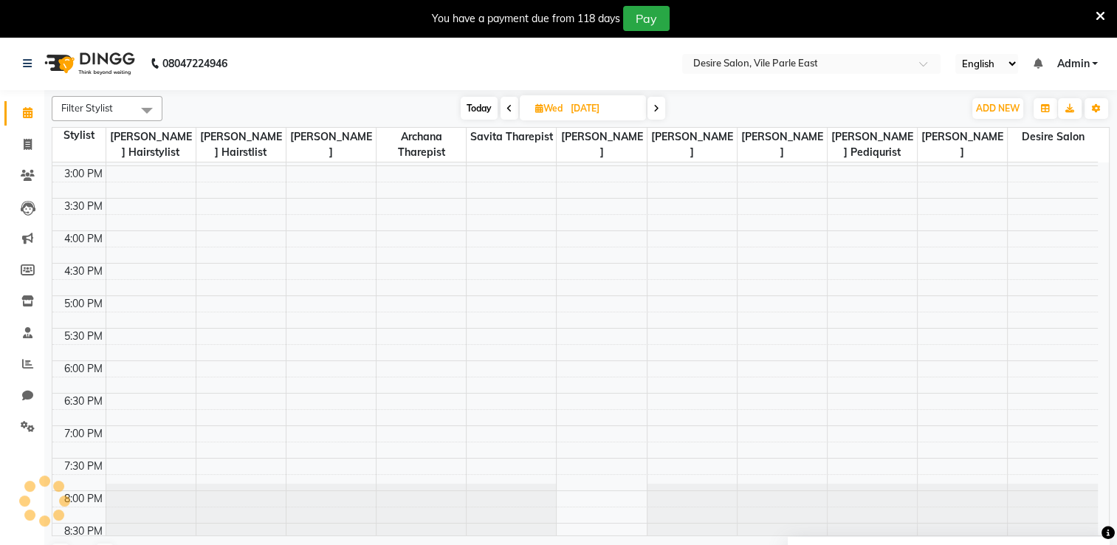
scroll to position [452, 0]
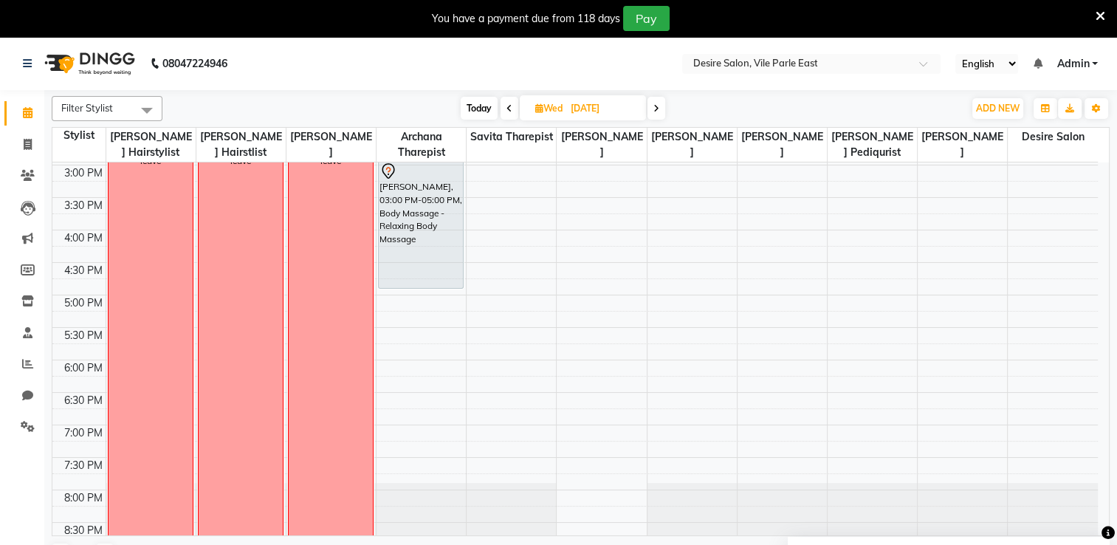
click at [655, 106] on icon at bounding box center [657, 108] width 6 height 9
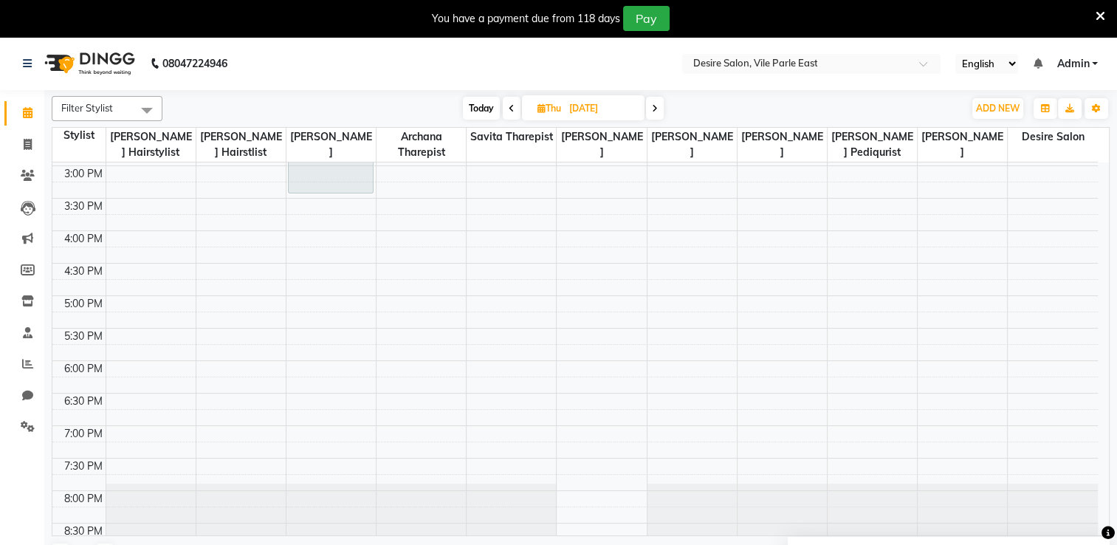
scroll to position [124, 0]
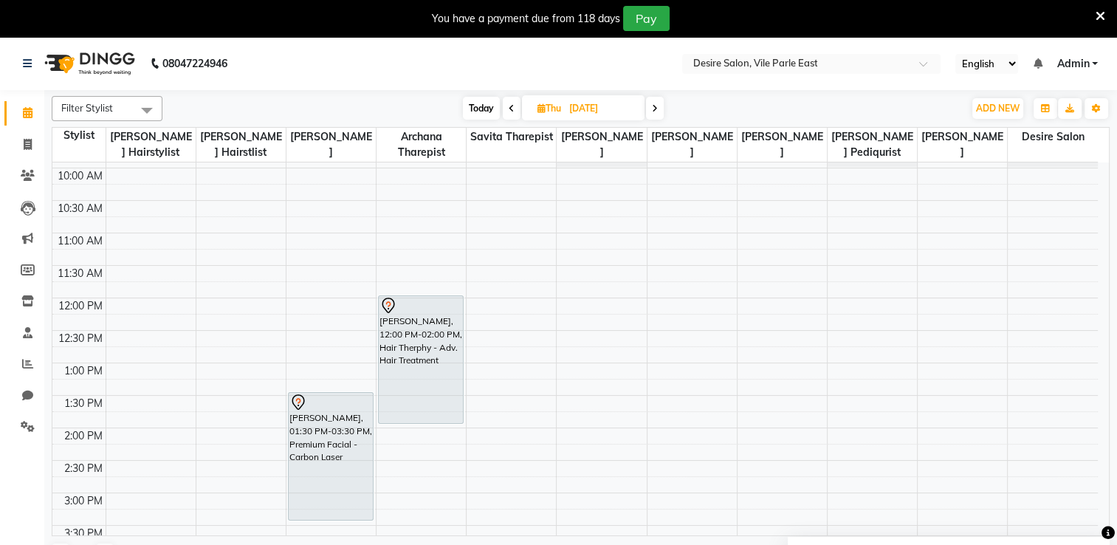
click at [657, 106] on icon at bounding box center [655, 108] width 6 height 9
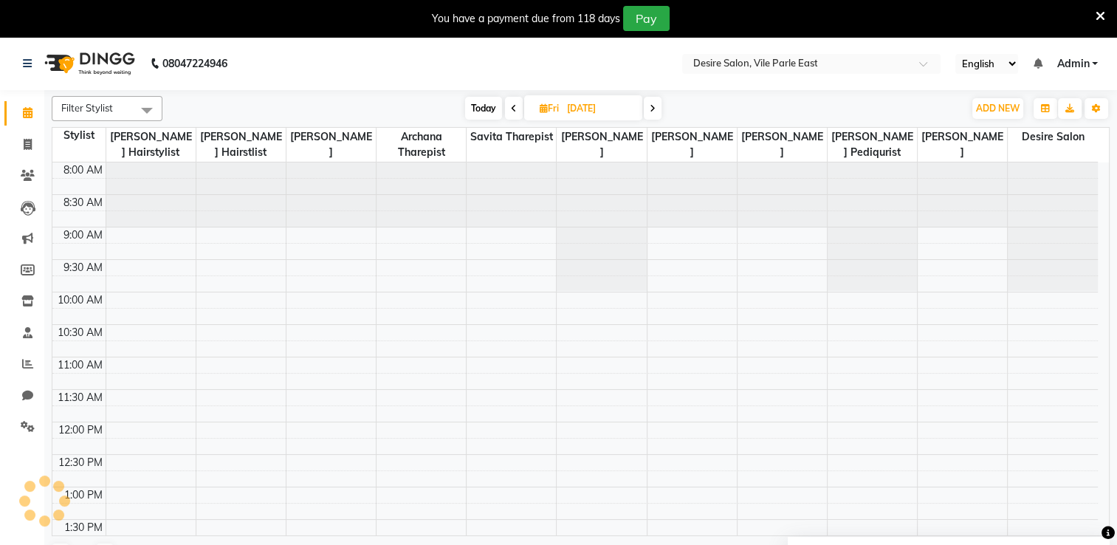
scroll to position [452, 0]
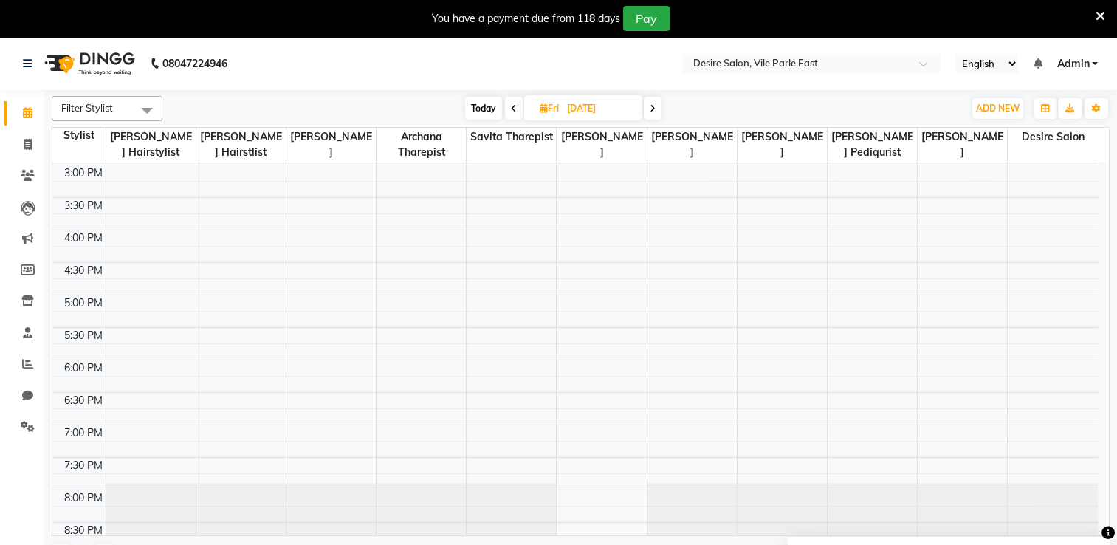
click at [487, 107] on span "Today" at bounding box center [483, 108] width 37 height 23
type input "02-09-2025"
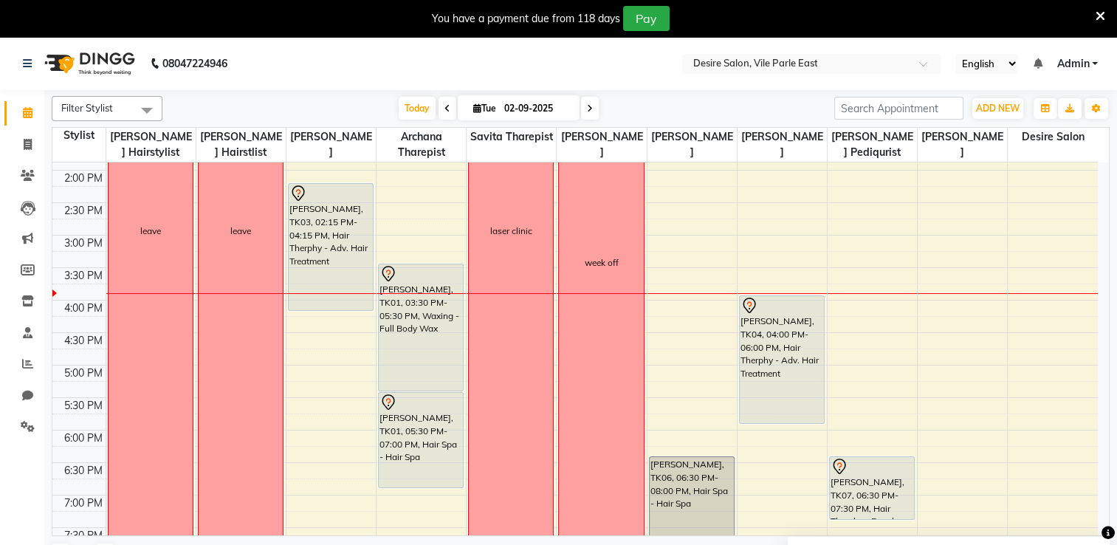
scroll to position [399, 0]
